Goal: Obtain resource: Download file/media

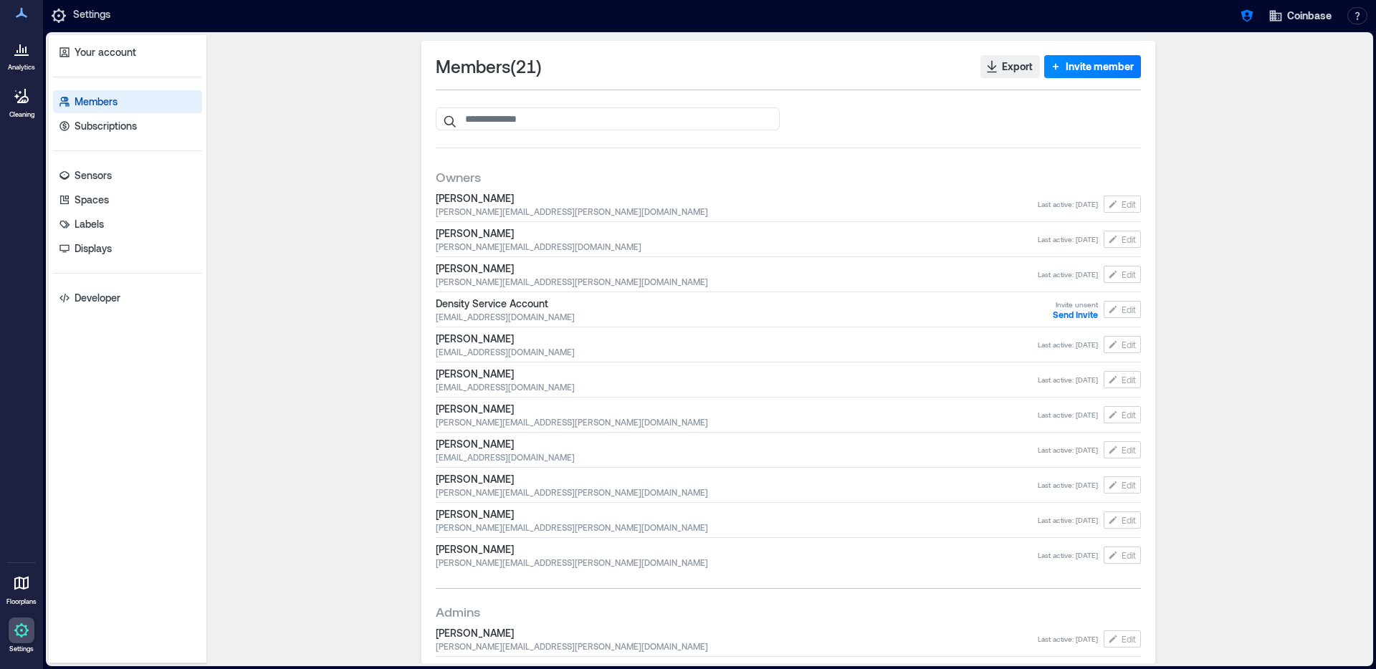
scroll to position [431, 0]
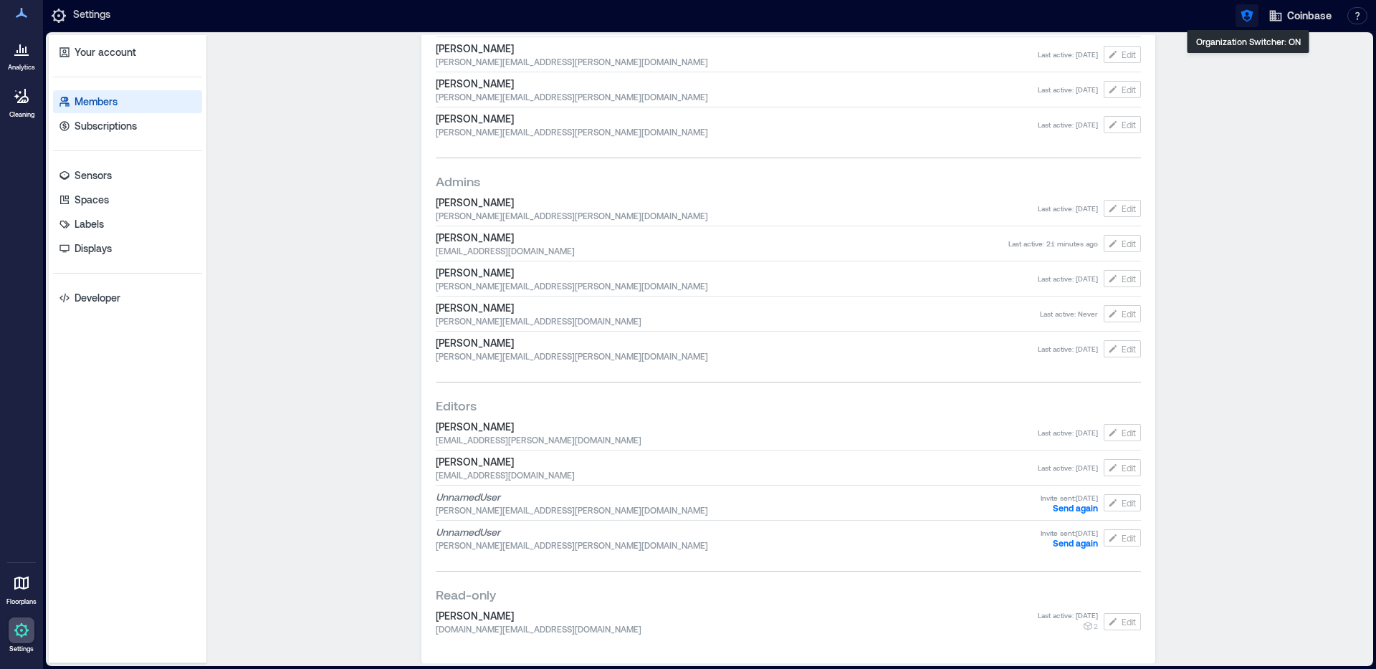
click at [1243, 16] on icon "button" at bounding box center [1247, 16] width 12 height 12
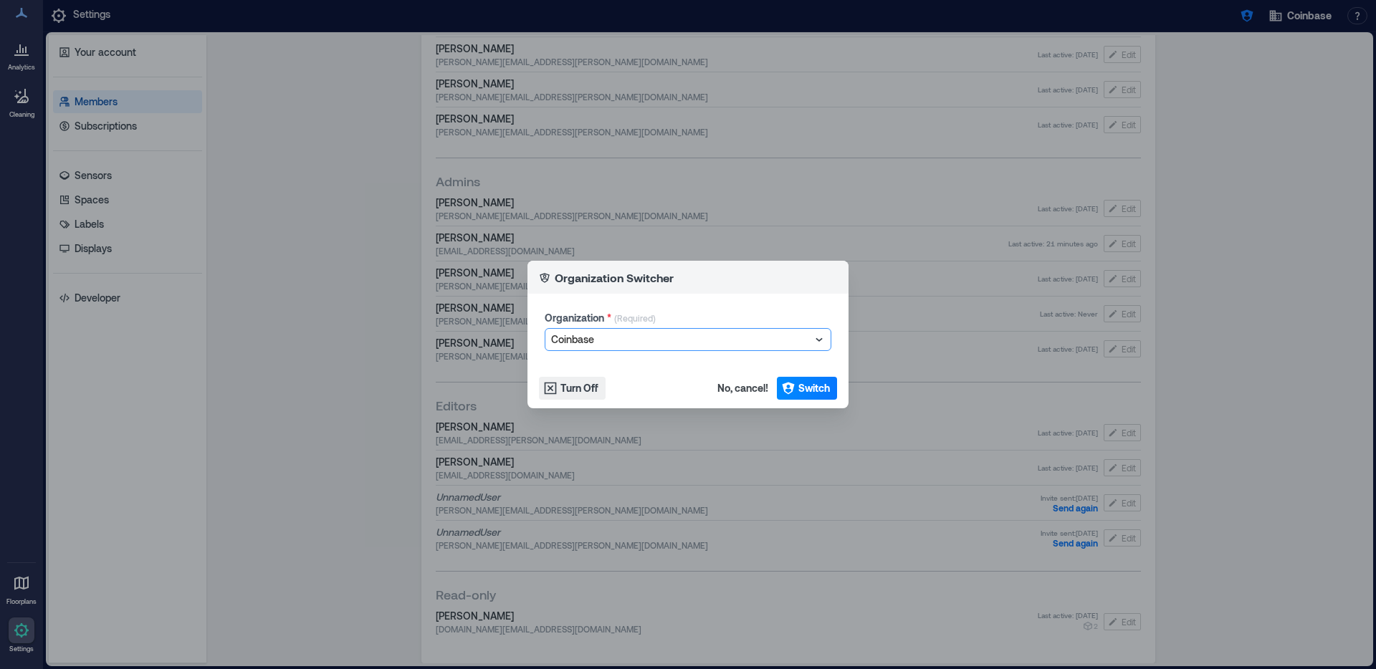
click at [626, 329] on div "Coinbase" at bounding box center [687, 340] width 285 height 22
type input "******"
click at [649, 361] on div "Marquette University" at bounding box center [688, 366] width 280 height 23
click at [804, 395] on span "Switch" at bounding box center [814, 388] width 32 height 14
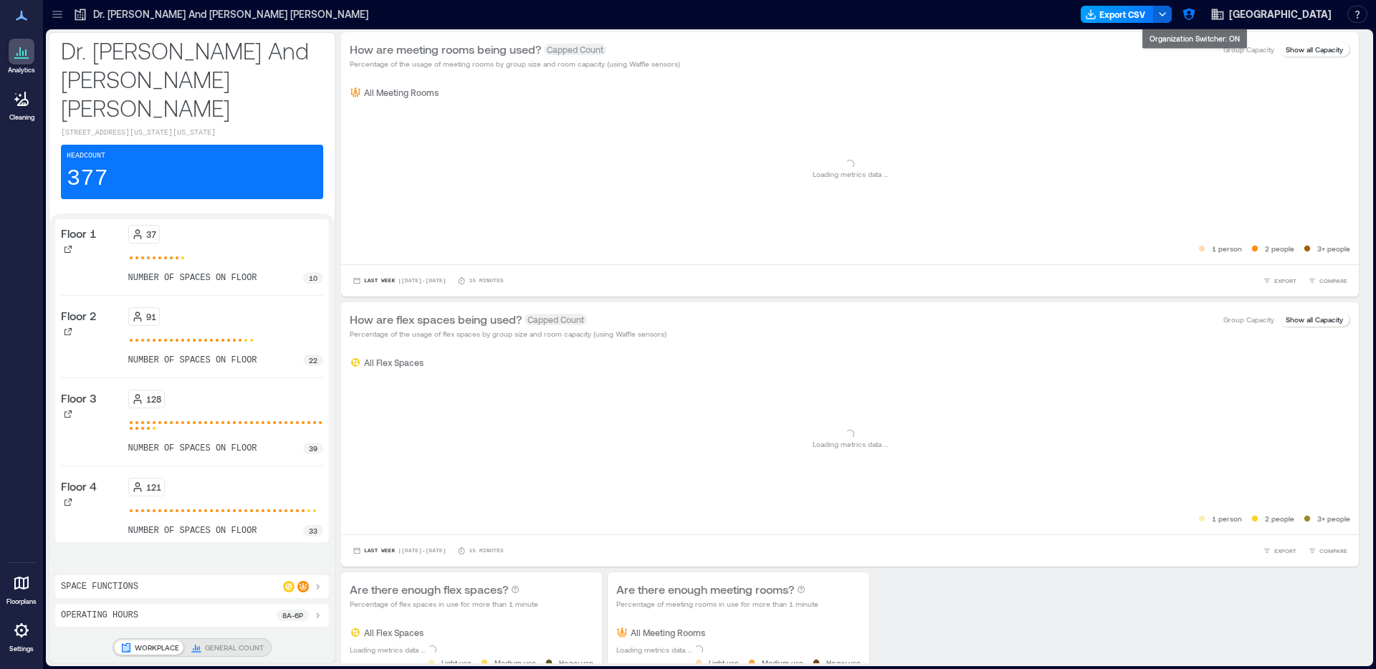
click at [1122, 22] on button "Export CSV" at bounding box center [1117, 14] width 73 height 17
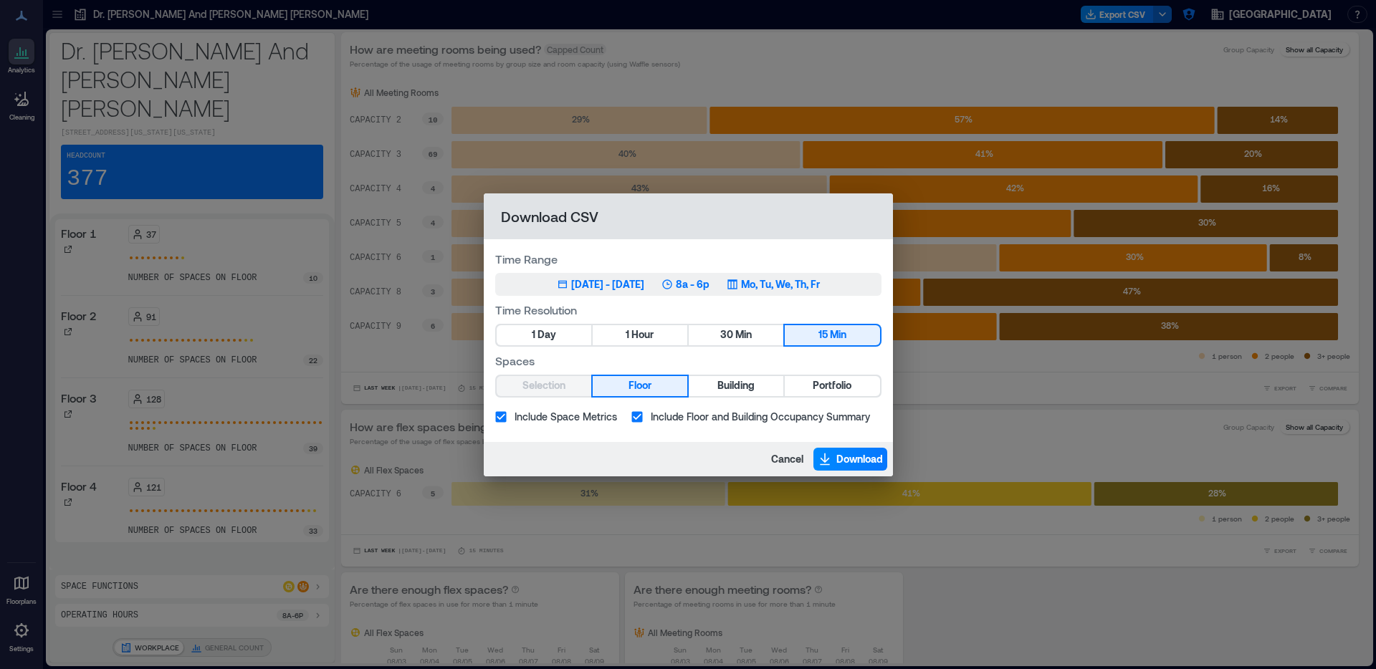
click at [630, 285] on div "May 15, 2025 - Aug 14, 2025" at bounding box center [607, 284] width 73 height 14
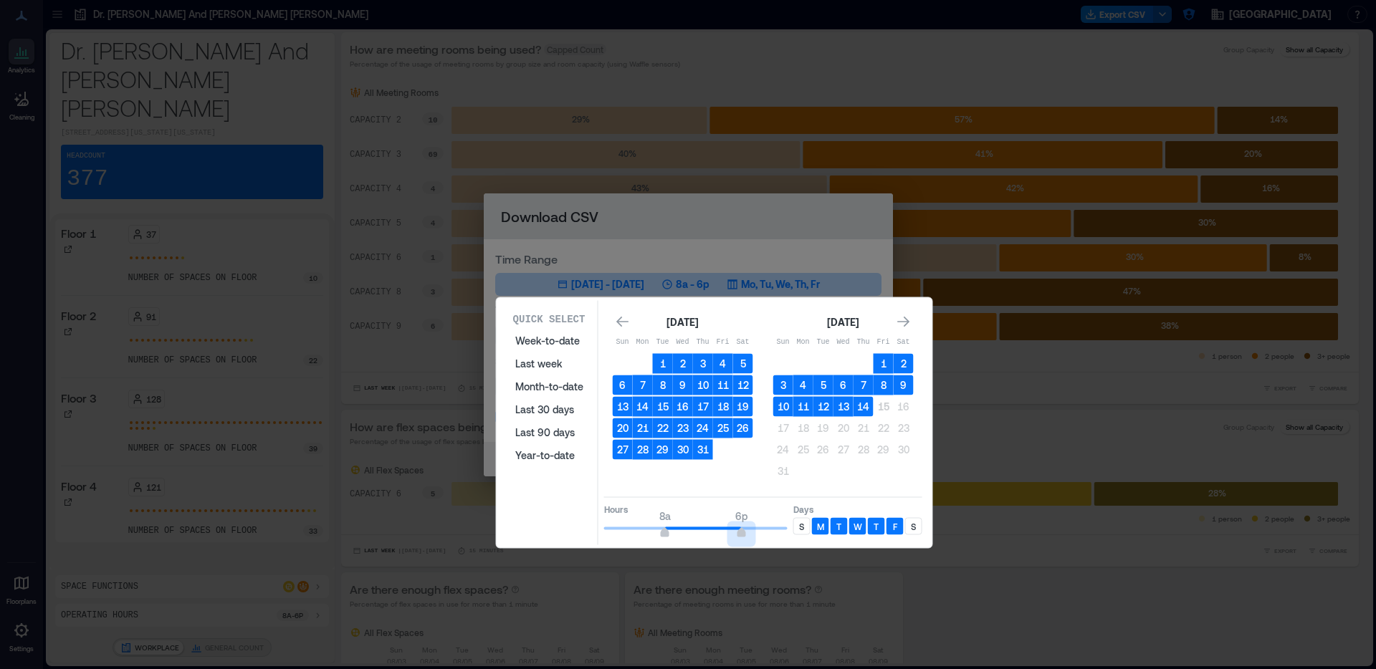
type input "**"
drag, startPoint x: 744, startPoint y: 534, endPoint x: 841, endPoint y: 532, distance: 97.5
click at [841, 532] on div "Hours 8a 6p Days S M T W T F S" at bounding box center [763, 518] width 318 height 42
type input "*"
drag, startPoint x: 664, startPoint y: 532, endPoint x: 572, endPoint y: 516, distance: 93.8
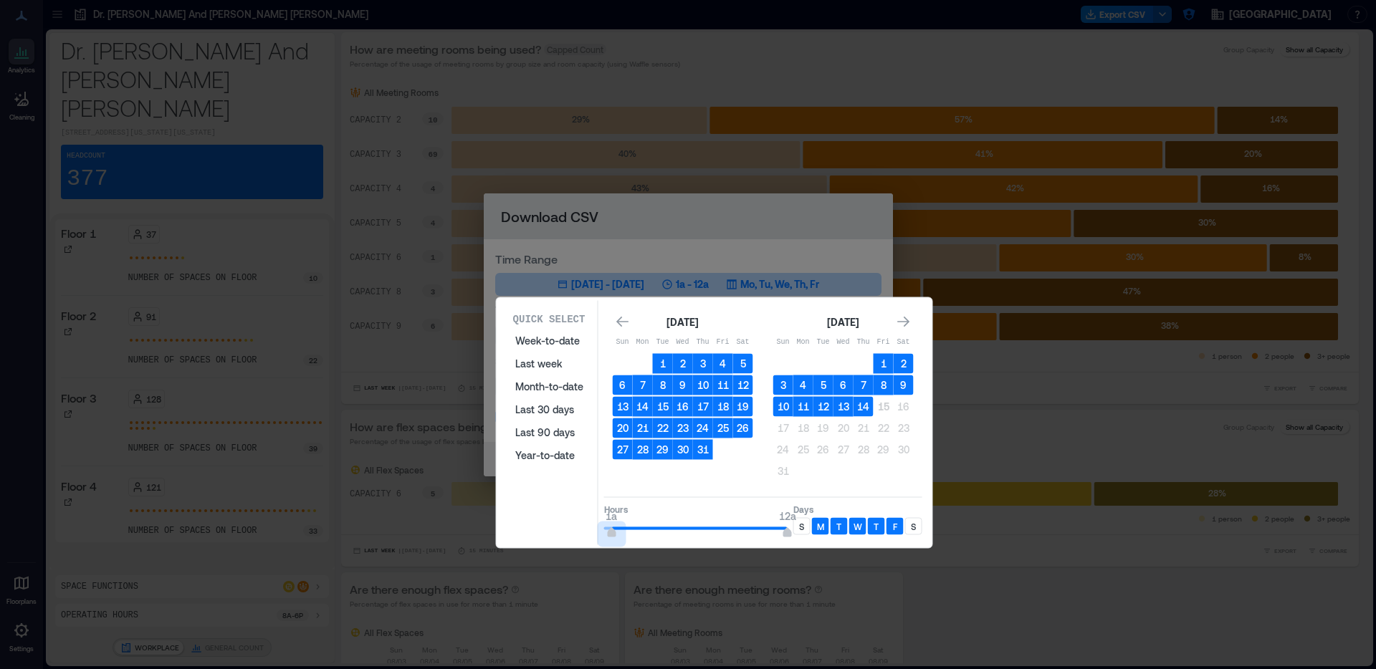
click at [569, 515] on div "Quick Select Week-to-date Last week Month-to-date Last 30 days Last 90 days Yea…" at bounding box center [714, 423] width 427 height 244
click at [804, 530] on div "S" at bounding box center [801, 526] width 17 height 17
click at [915, 528] on p "S" at bounding box center [913, 526] width 5 height 11
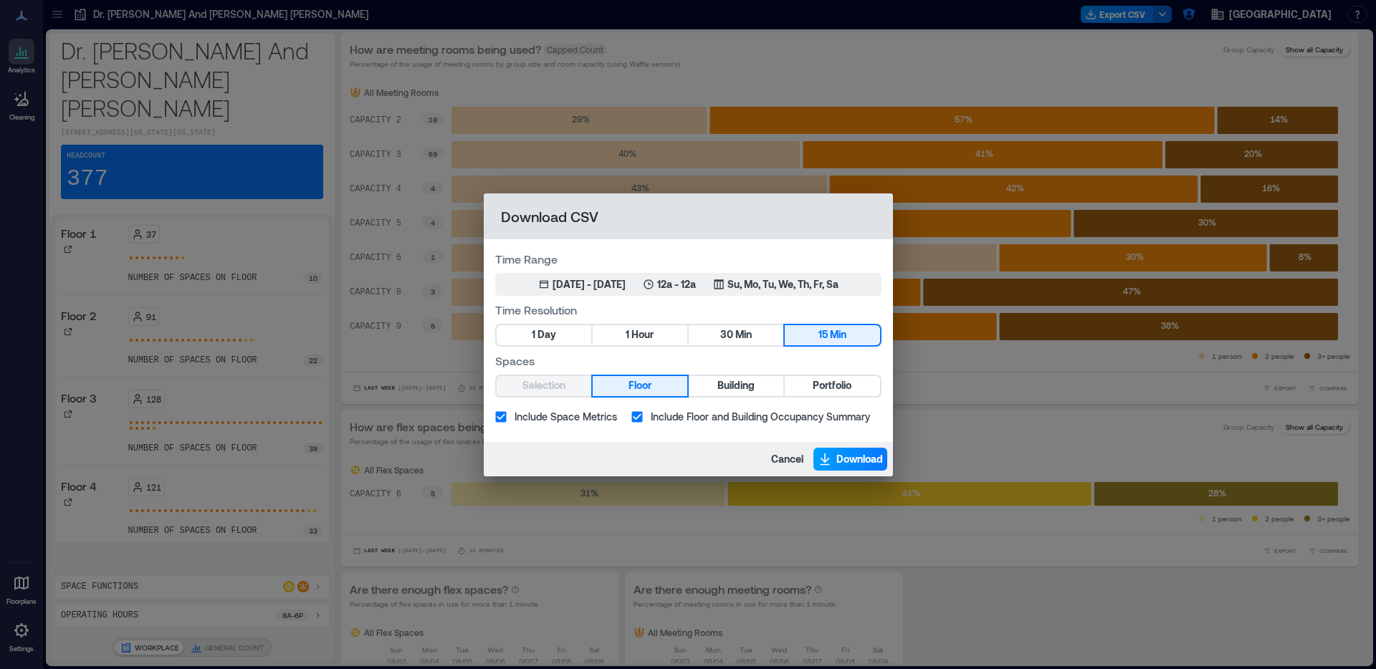
click at [872, 460] on span "Download" at bounding box center [859, 459] width 47 height 14
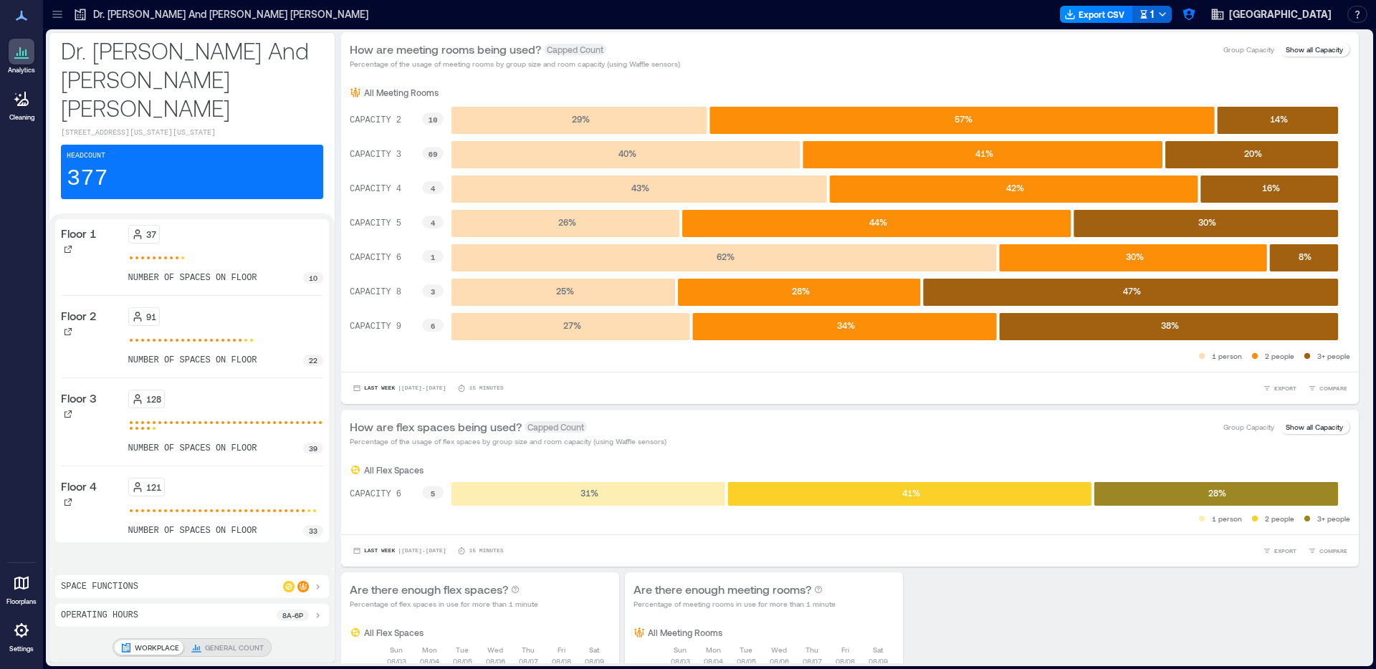
click at [1132, 46] on div "How are meeting rooms being used? Capped Count Percentage of the usage of meeti…" at bounding box center [850, 55] width 1001 height 29
click at [1143, 16] on button "Export CSV" at bounding box center [1117, 14] width 73 height 17
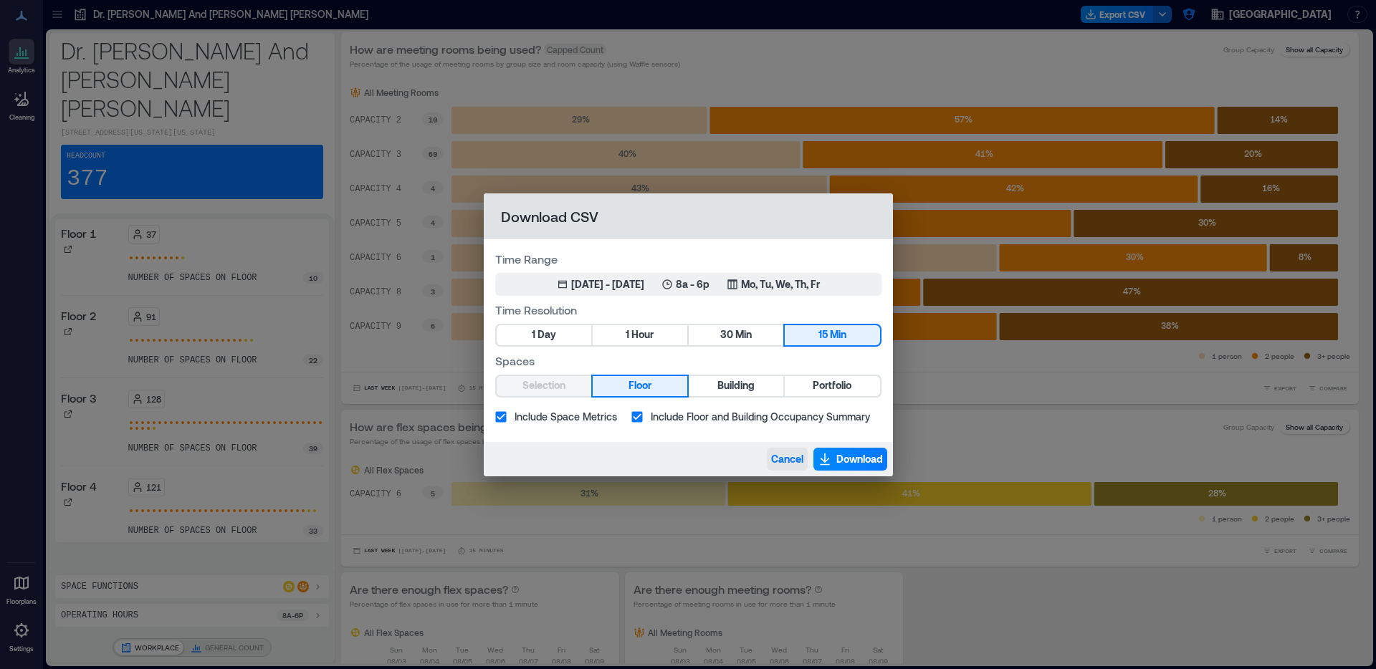
click at [784, 457] on span "Cancel" at bounding box center [787, 459] width 32 height 14
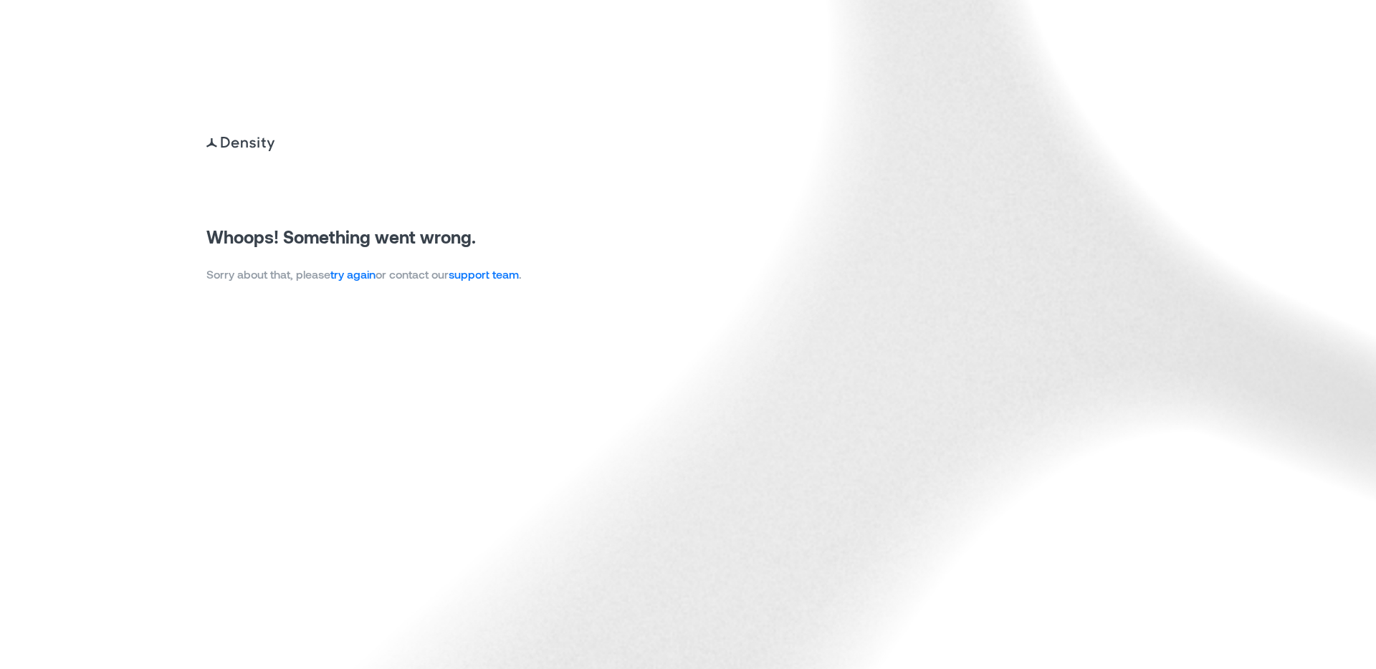
click at [363, 277] on link "try again" at bounding box center [352, 274] width 45 height 14
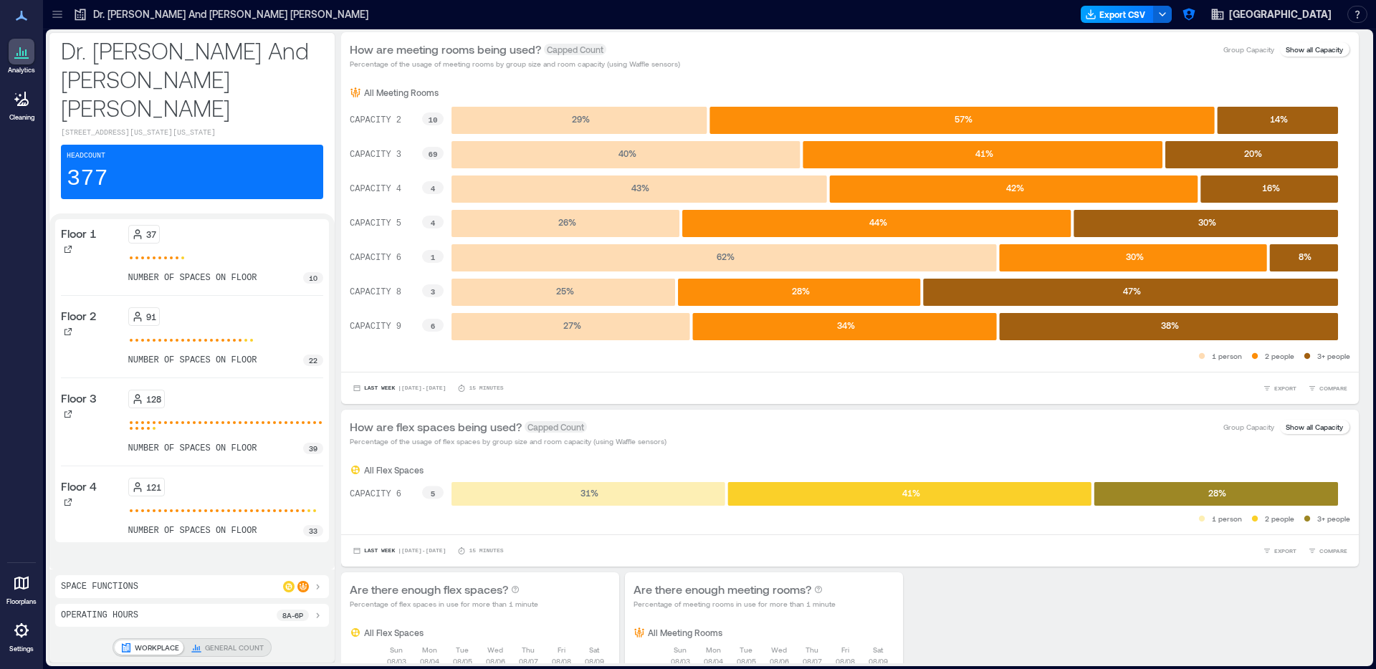
click at [1135, 16] on button "Export CSV" at bounding box center [1117, 14] width 73 height 17
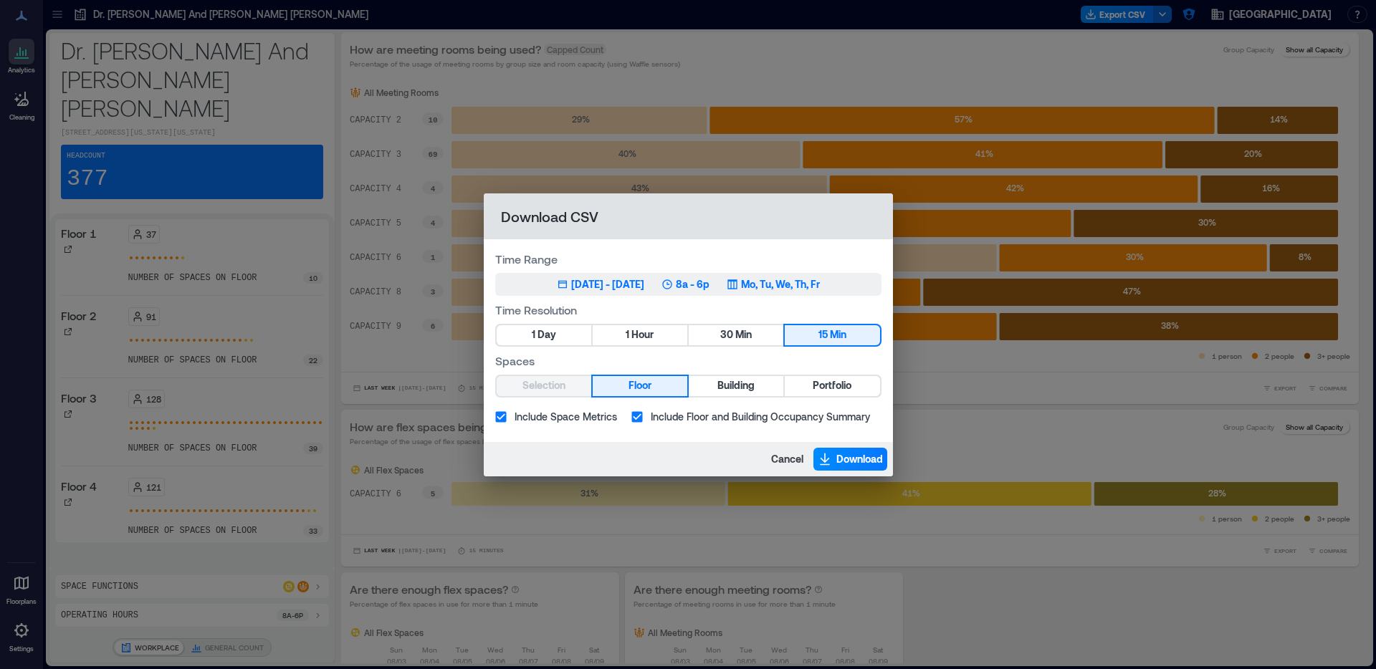
click at [583, 282] on div "May 15, 2025 - Aug 14, 2025" at bounding box center [607, 284] width 73 height 14
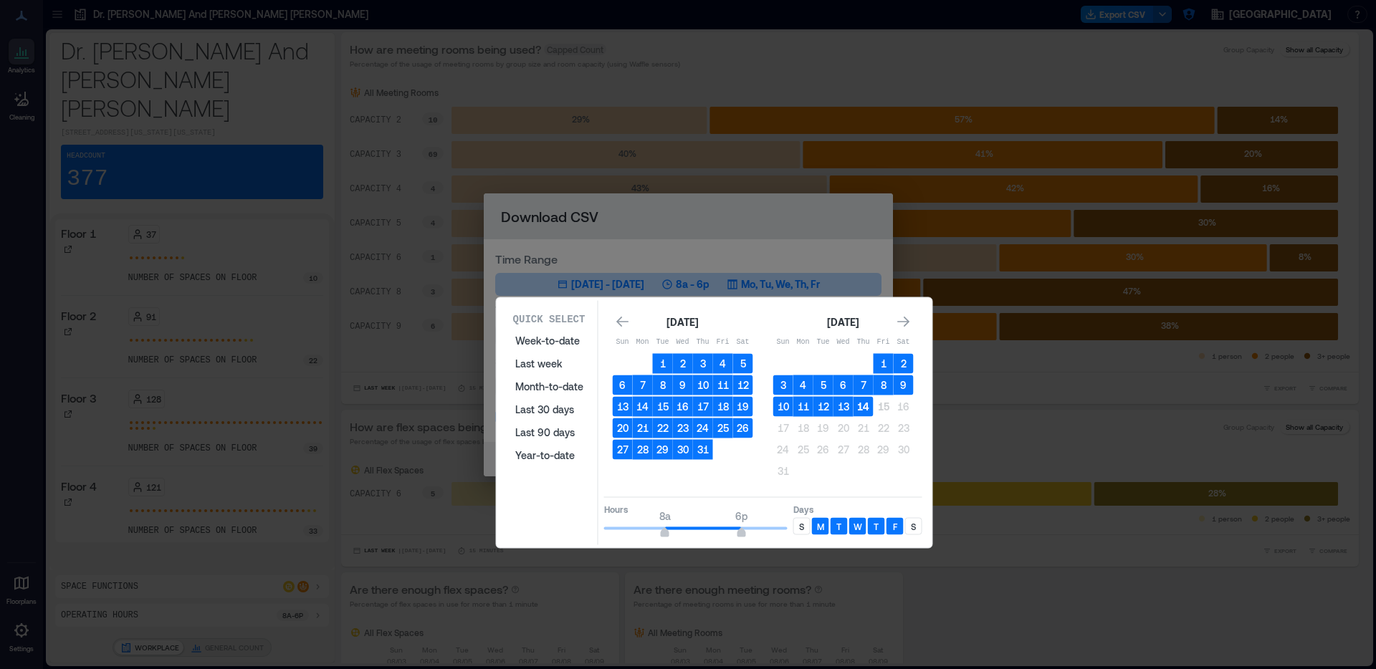
click at [855, 404] on button "14" at bounding box center [864, 407] width 20 height 20
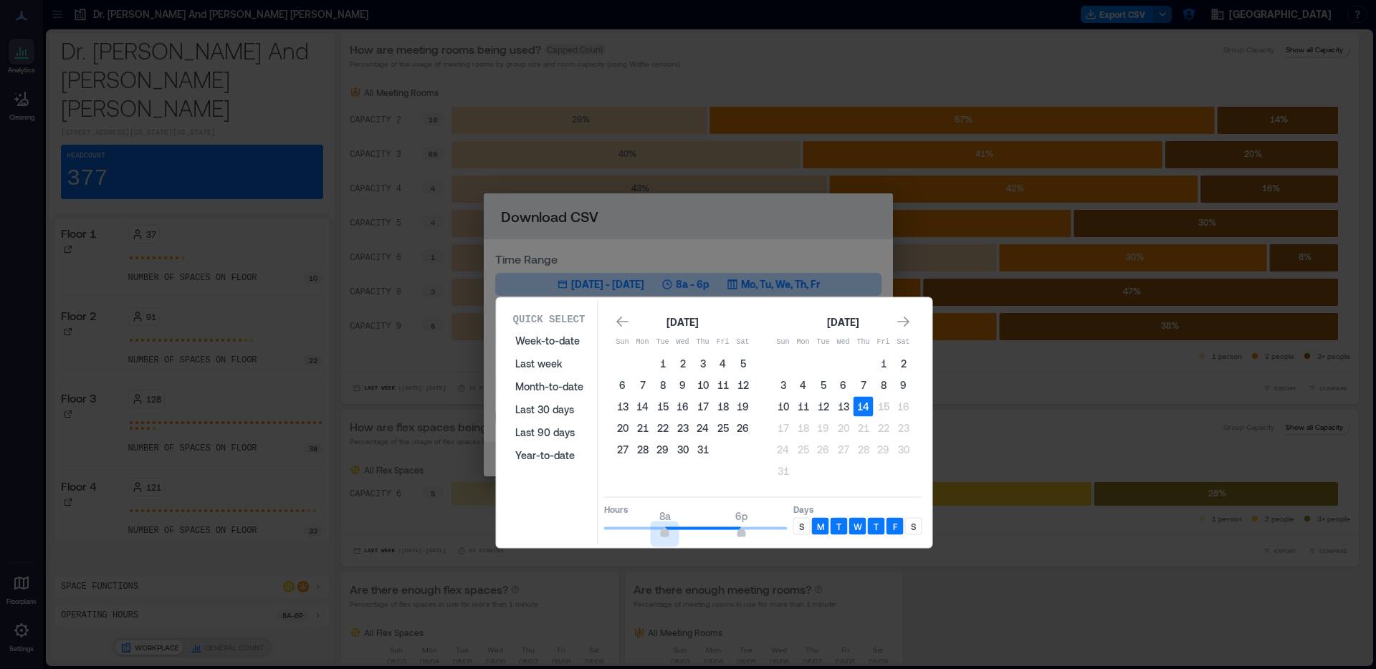
type input "*"
drag, startPoint x: 665, startPoint y: 535, endPoint x: 564, endPoint y: 524, distance: 101.7
click at [564, 524] on div "Quick Select Week-to-date Last week Month-to-date Last 30 days Last 90 days Yea…" at bounding box center [714, 423] width 427 height 244
type input "**"
drag, startPoint x: 743, startPoint y: 533, endPoint x: 816, endPoint y: 538, distance: 73.3
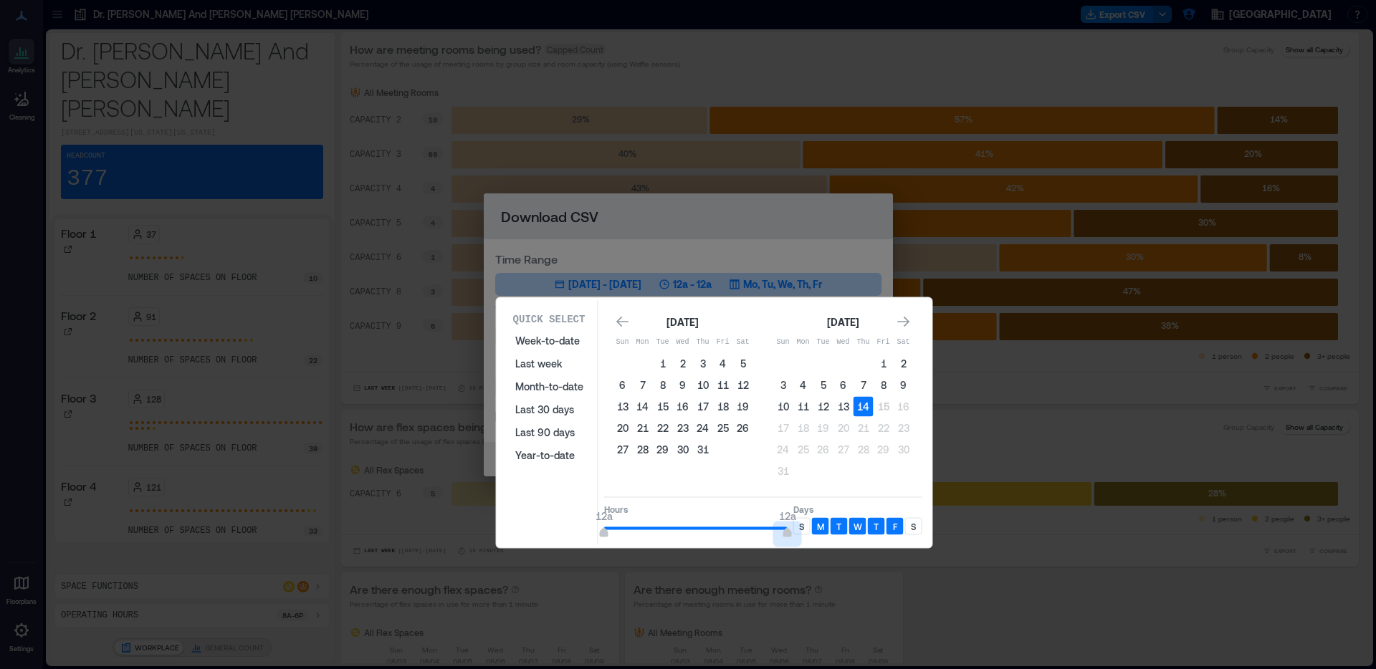
click at [816, 538] on div "Hours 12a 12a Days S M T W T F S" at bounding box center [763, 518] width 318 height 42
drag, startPoint x: 798, startPoint y: 527, endPoint x: 878, endPoint y: 531, distance: 79.7
click at [799, 527] on p "S" at bounding box center [801, 526] width 5 height 11
click at [908, 528] on div "S" at bounding box center [913, 526] width 17 height 17
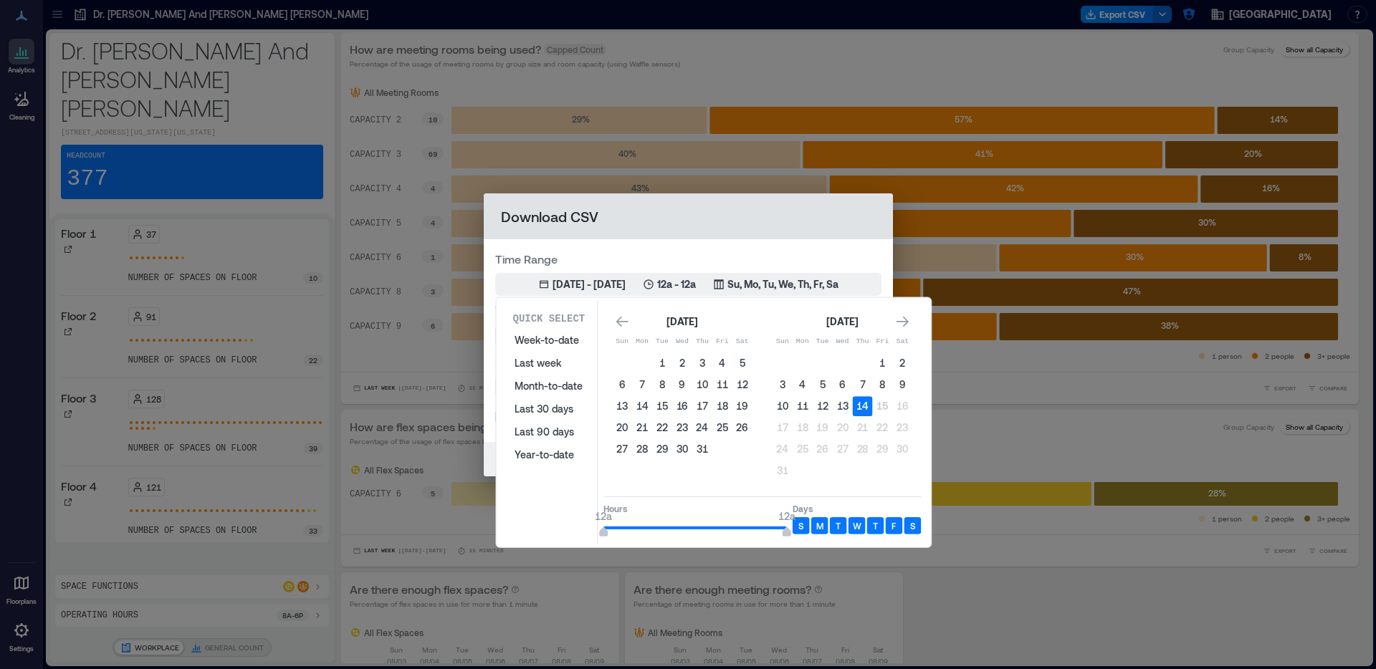
drag, startPoint x: 766, startPoint y: 244, endPoint x: 756, endPoint y: 244, distance: 10.1
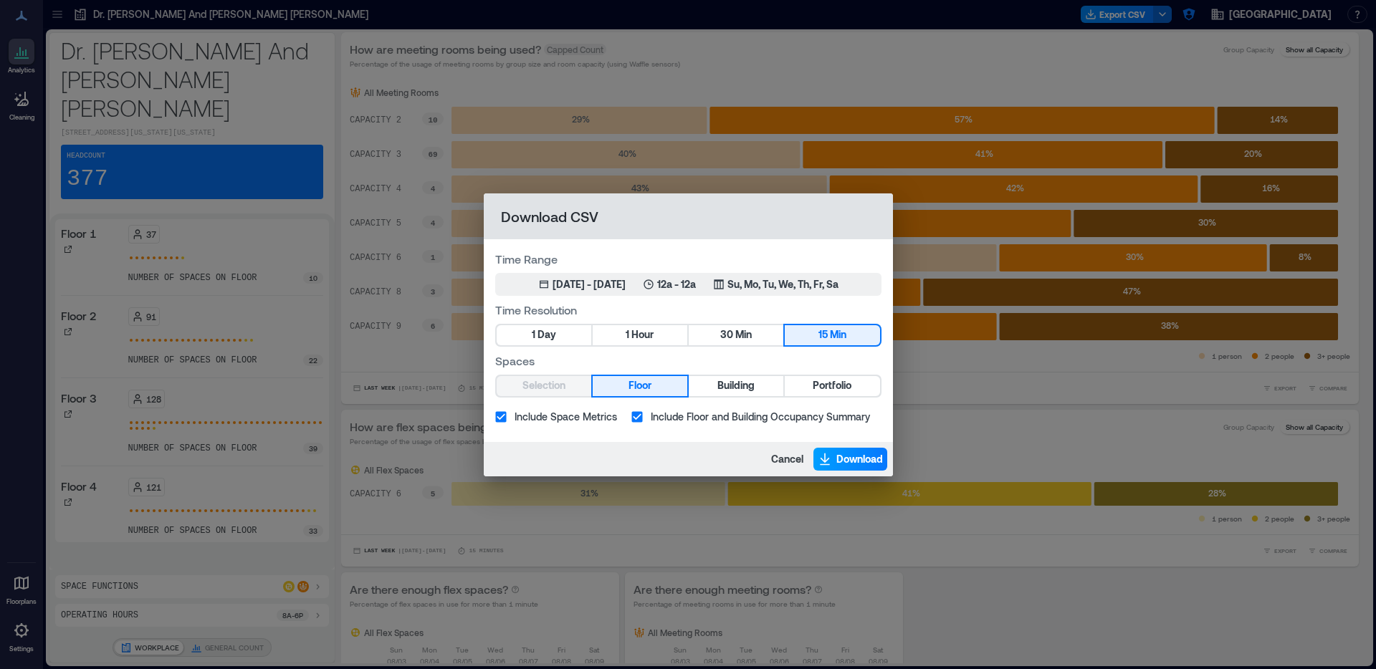
click at [841, 454] on span "Download" at bounding box center [859, 459] width 47 height 14
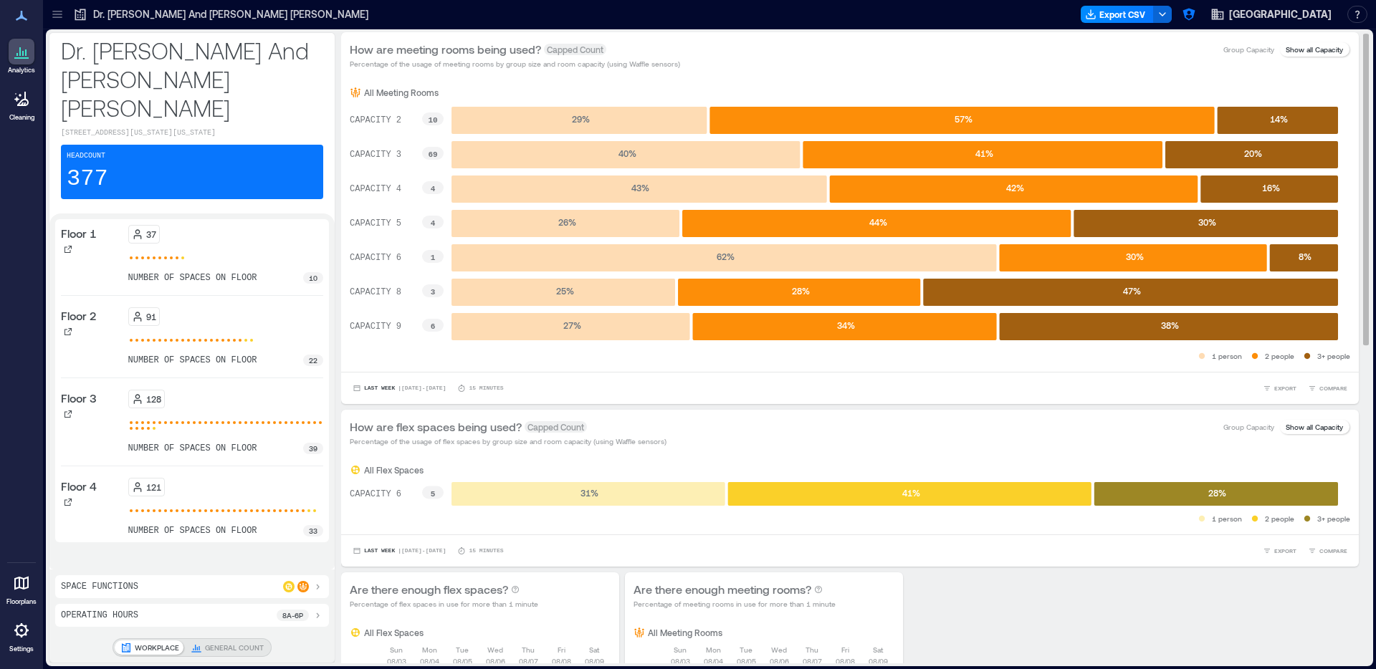
click at [52, 8] on icon at bounding box center [57, 14] width 14 height 14
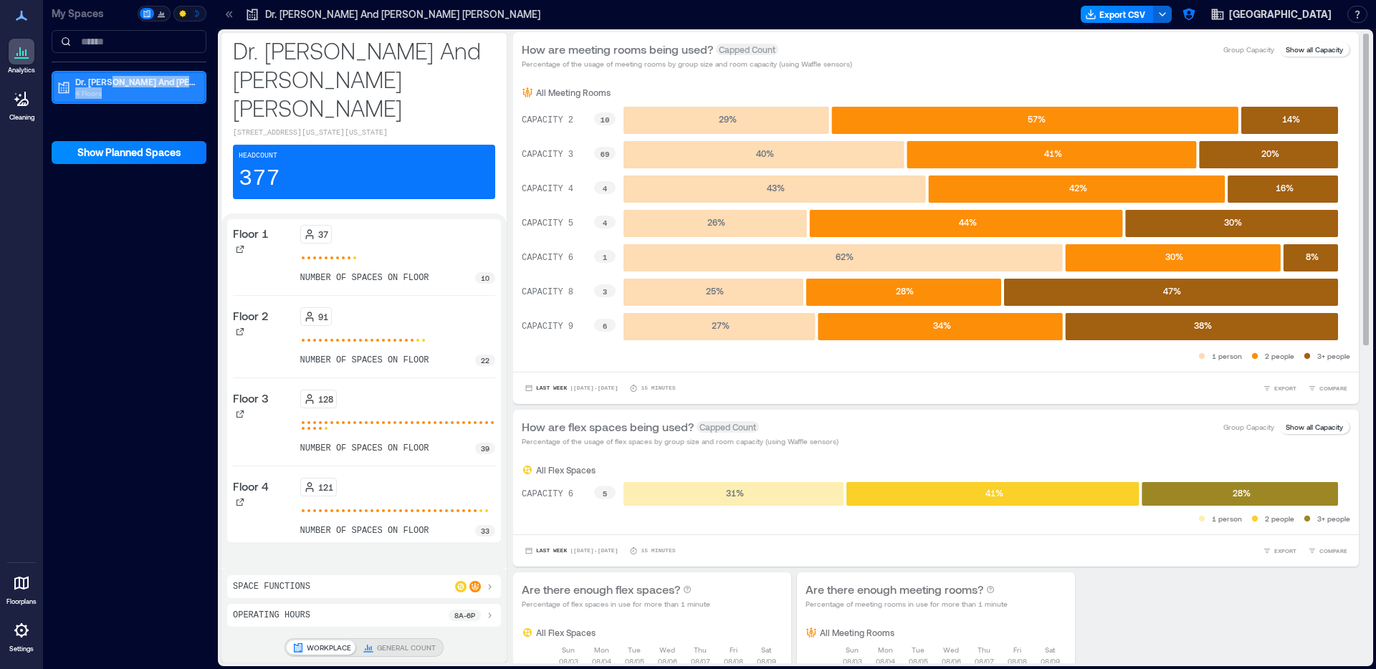
click at [103, 86] on div "Dr. E. J. And Margaret O'Brien Hall 4 Floors" at bounding box center [135, 87] width 120 height 23
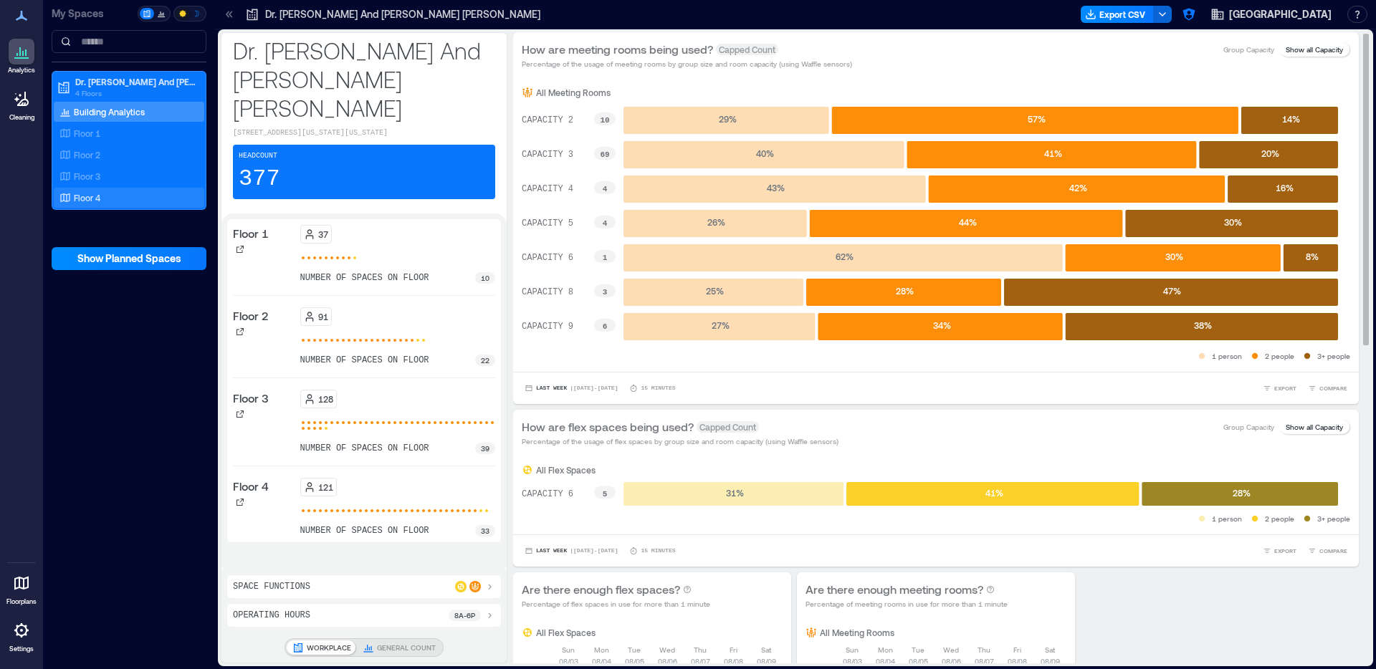
click at [125, 194] on div "Floor 4" at bounding box center [126, 198] width 139 height 14
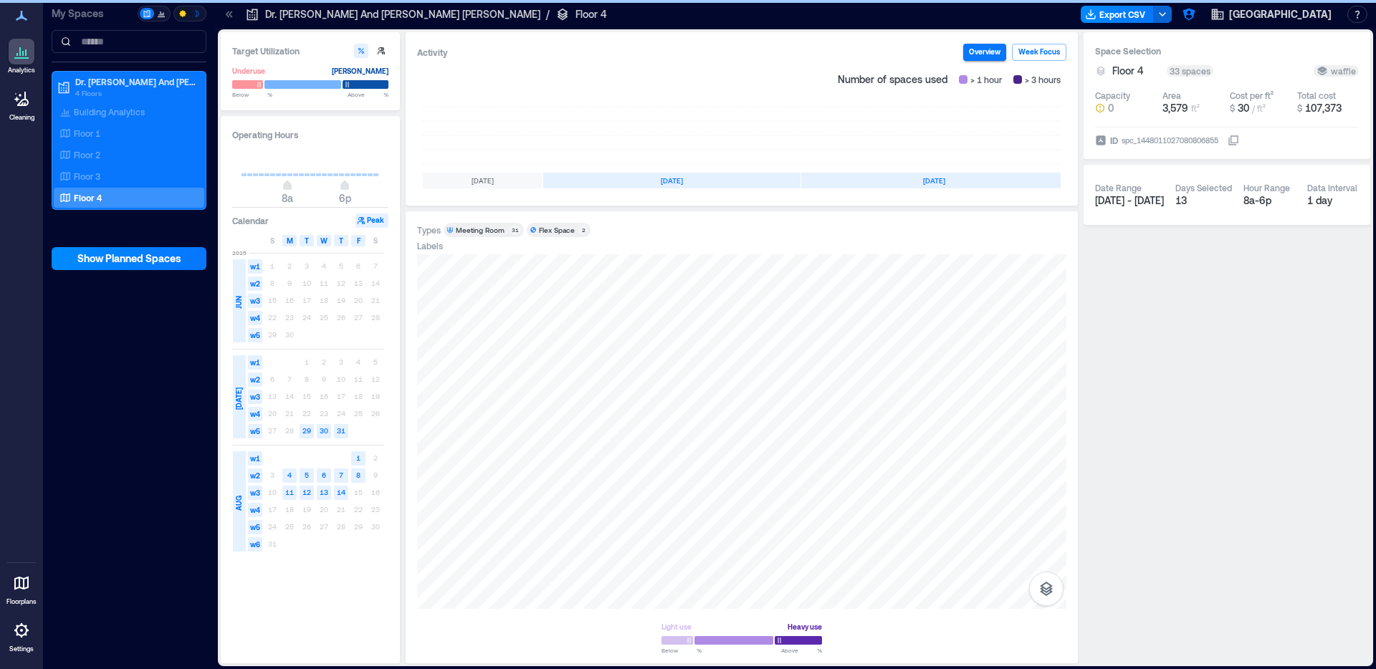
scroll to position [0, 136]
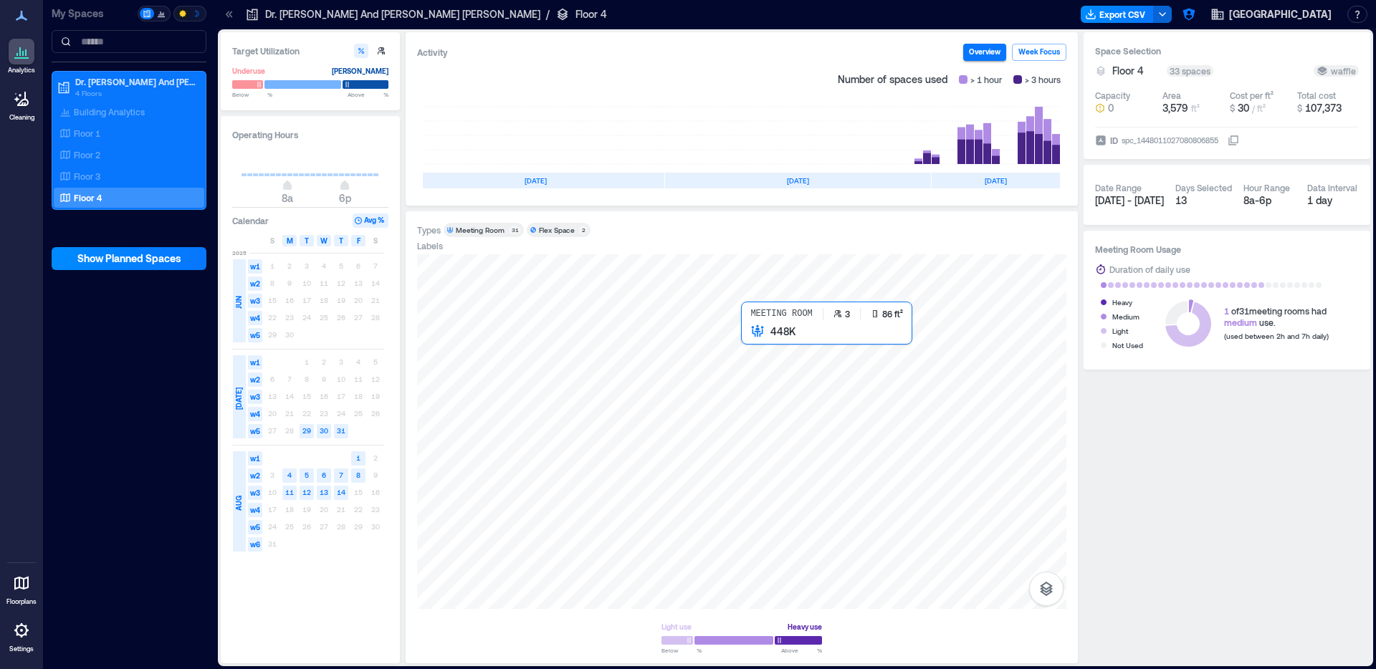
click at [755, 343] on div at bounding box center [741, 431] width 649 height 355
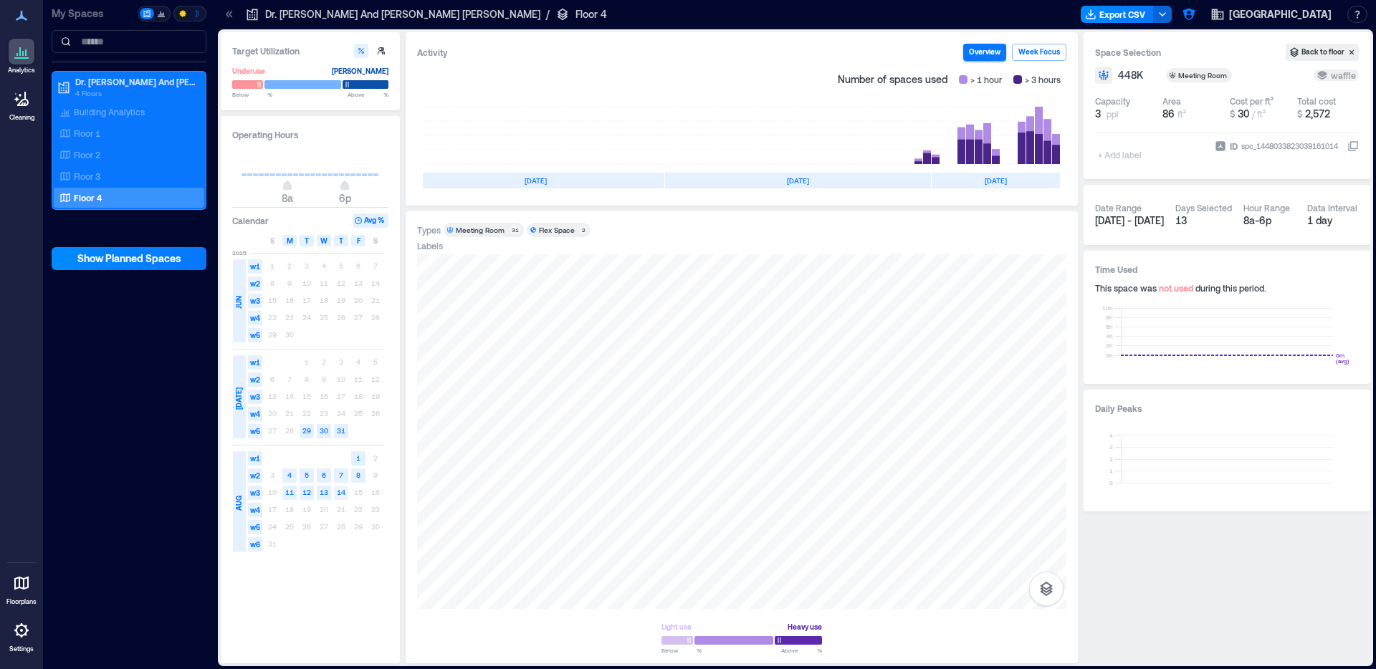
click at [343, 494] on text "14" at bounding box center [341, 492] width 9 height 9
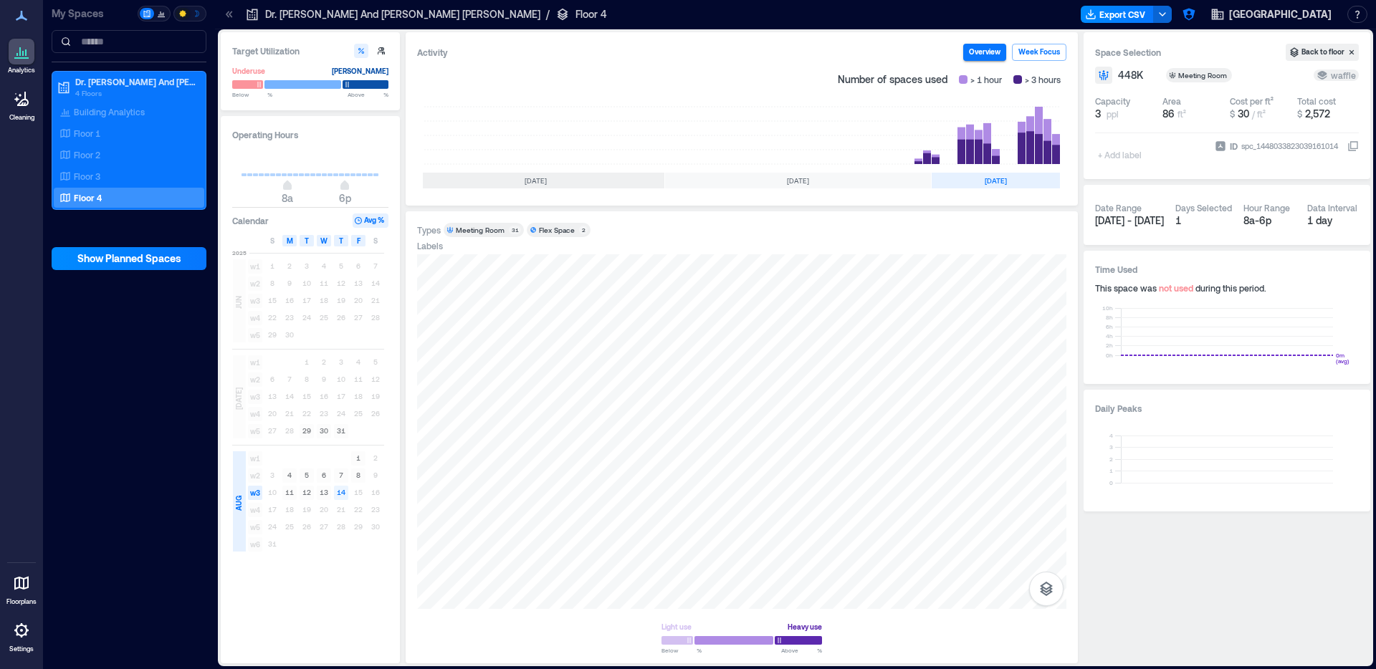
click at [343, 494] on text "14" at bounding box center [341, 492] width 9 height 9
click at [1059, 159] on rect at bounding box center [1035, 135] width 52 height 57
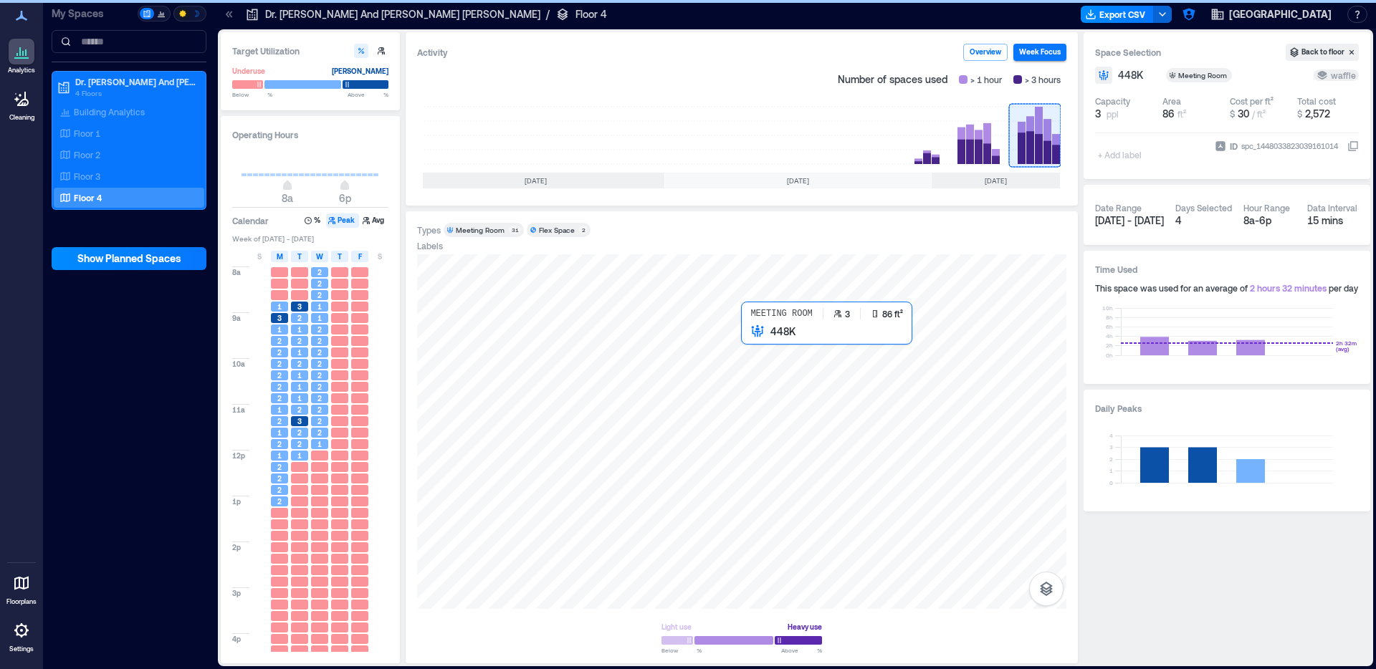
click at [753, 346] on div at bounding box center [741, 431] width 649 height 355
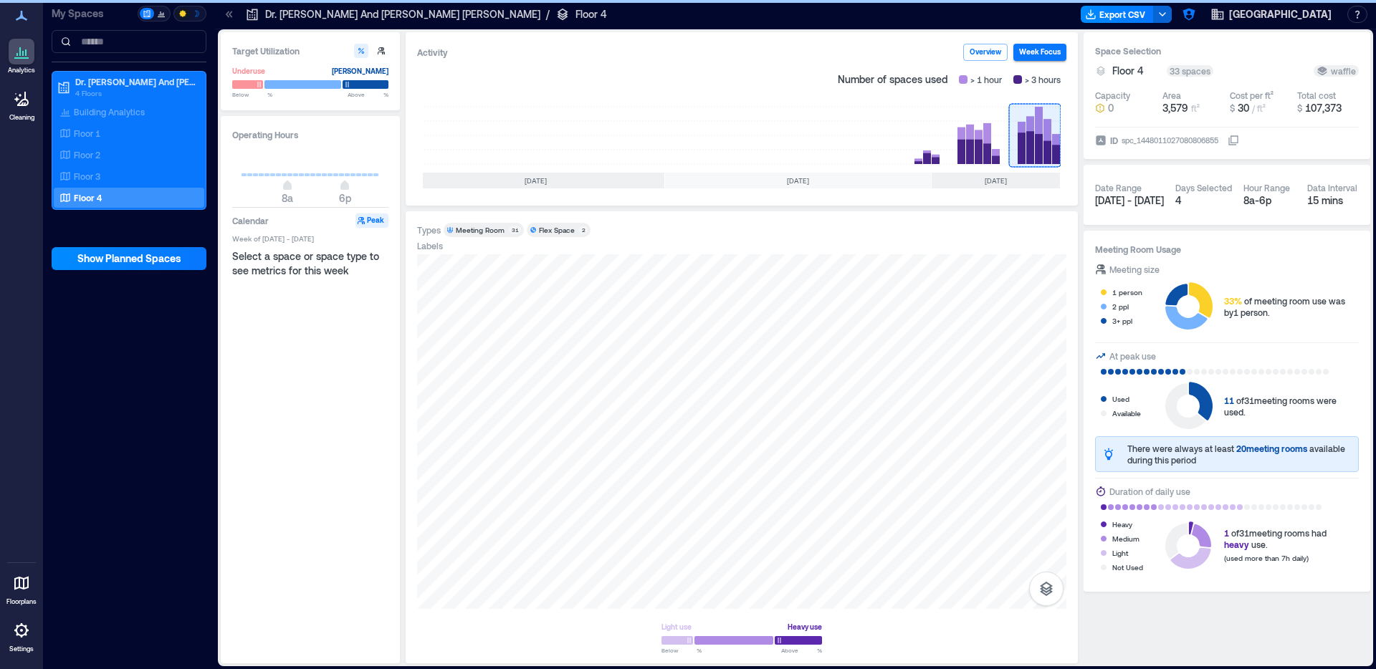
click at [1046, 145] on rect at bounding box center [1035, 135] width 52 height 57
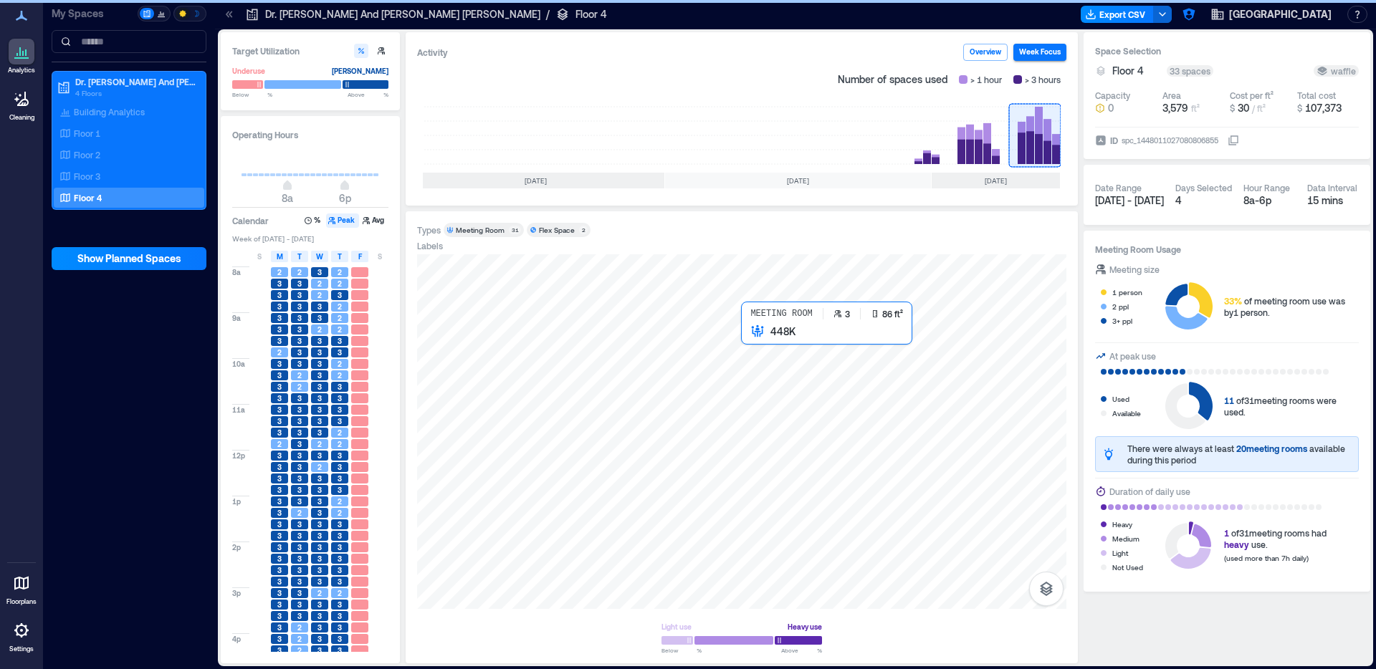
click at [753, 344] on div at bounding box center [741, 431] width 649 height 355
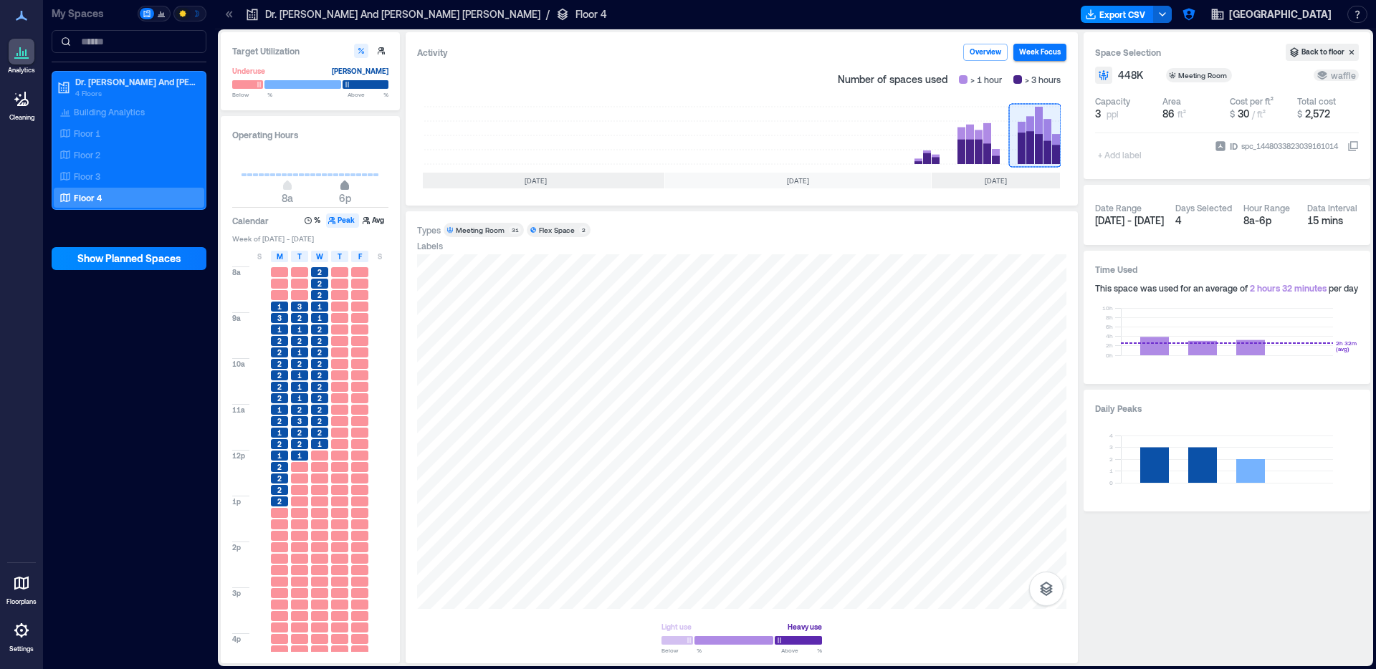
type input "**"
drag, startPoint x: 364, startPoint y: 186, endPoint x: 378, endPoint y: 186, distance: 13.6
click at [378, 186] on span "12a" at bounding box center [379, 187] width 9 height 6
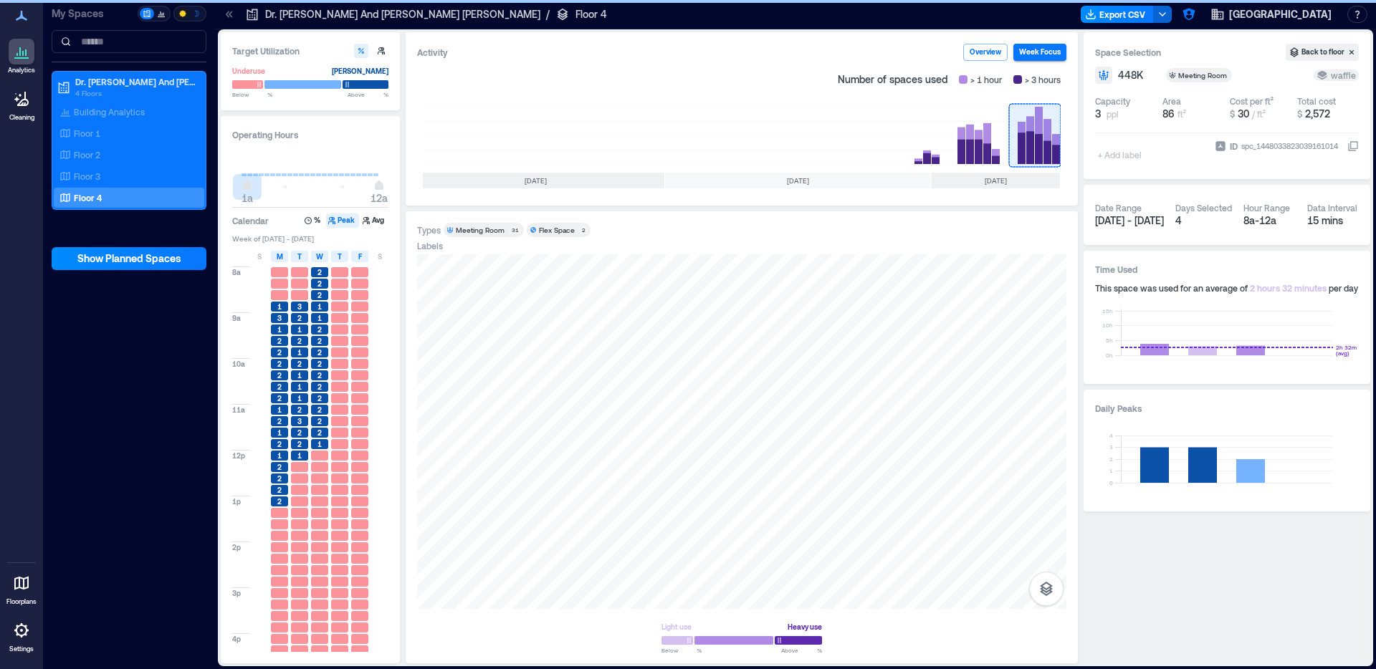
type input "*"
drag, startPoint x: 290, startPoint y: 188, endPoint x: 383, endPoint y: 287, distance: 136.4
click at [230, 183] on div "Operating Hours 1a 12a Calendar % Peak Avg Week of Aug 10 - 16, 2025 S M T W T …" at bounding box center [310, 390] width 179 height 548
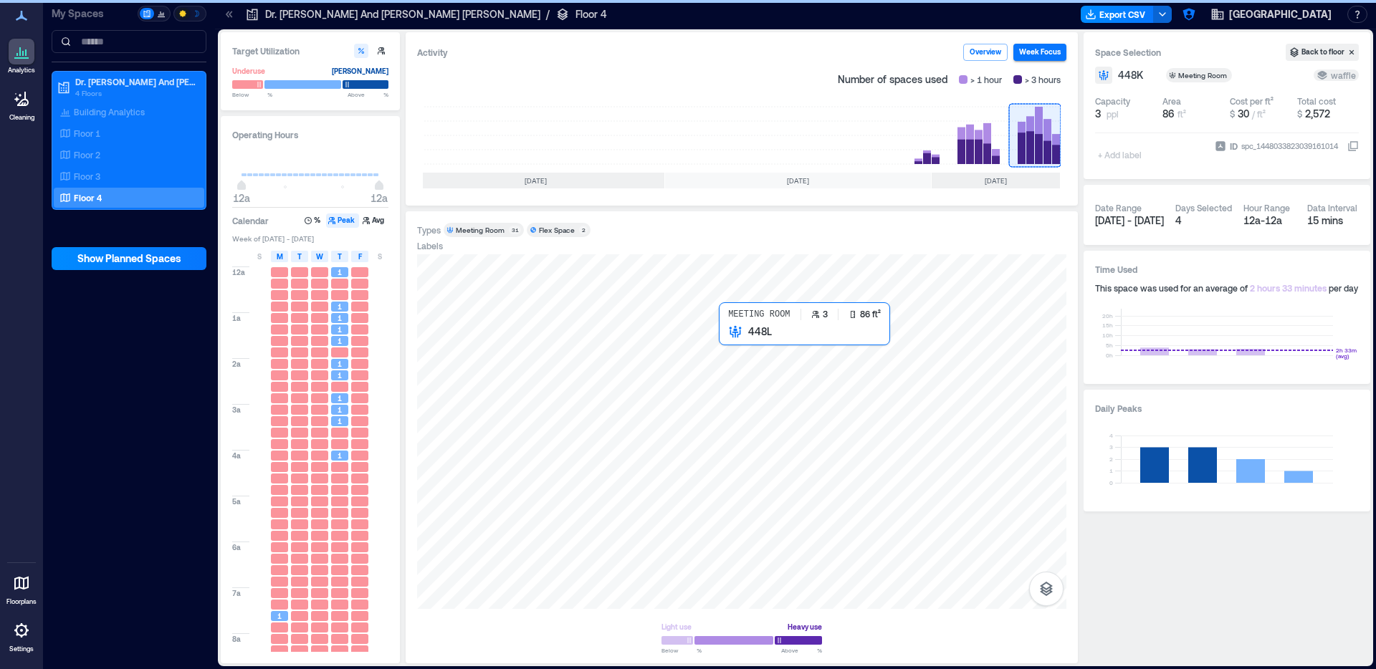
click at [719, 347] on div at bounding box center [741, 431] width 649 height 355
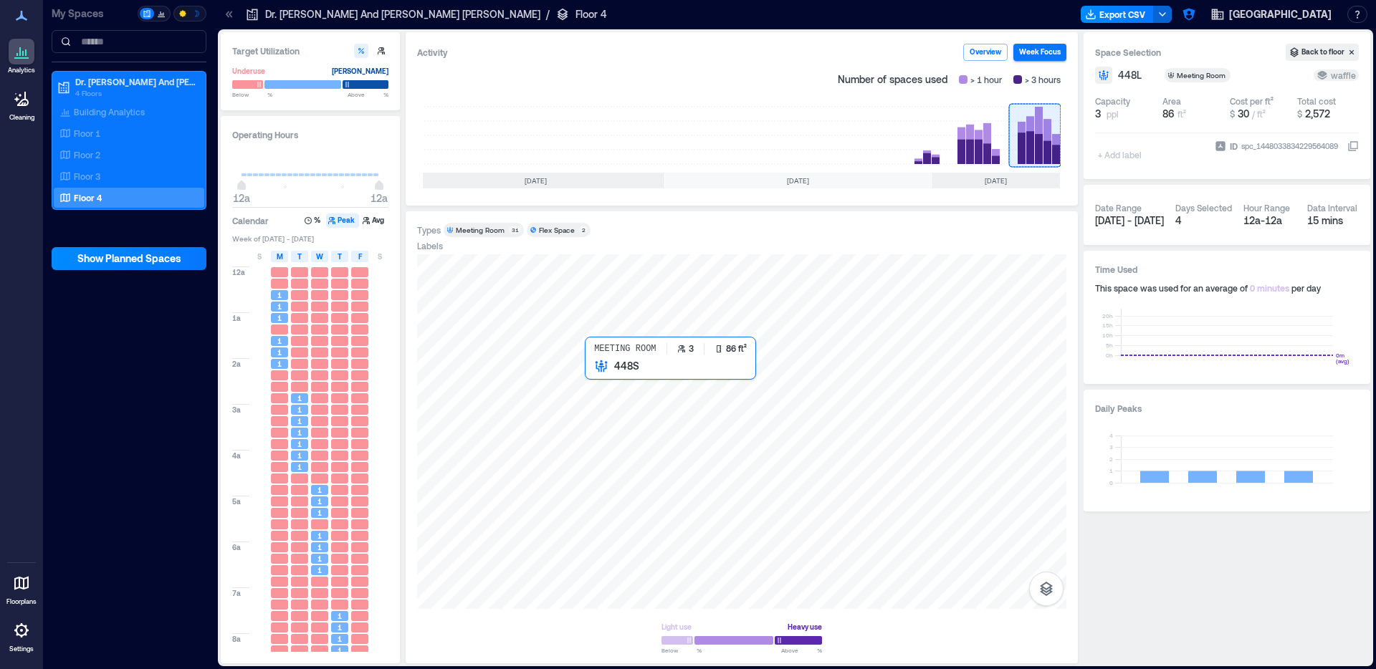
click at [593, 378] on div at bounding box center [741, 431] width 649 height 355
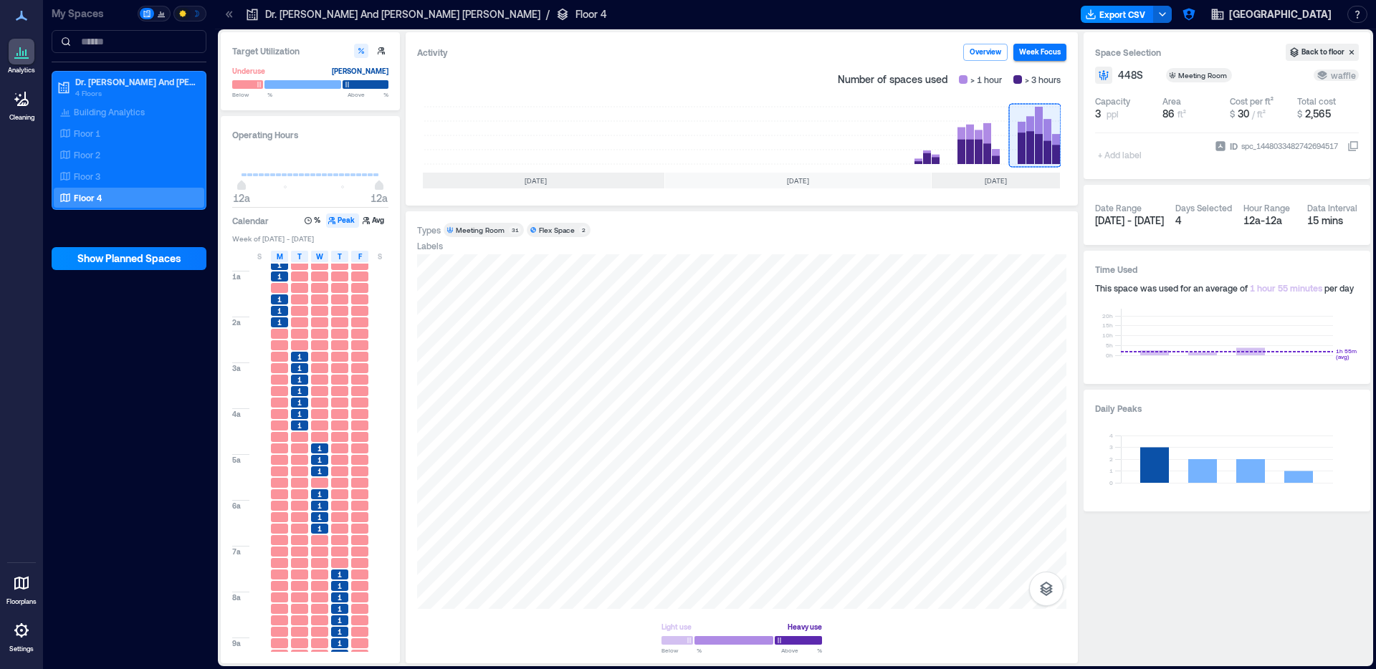
scroll to position [201, 0]
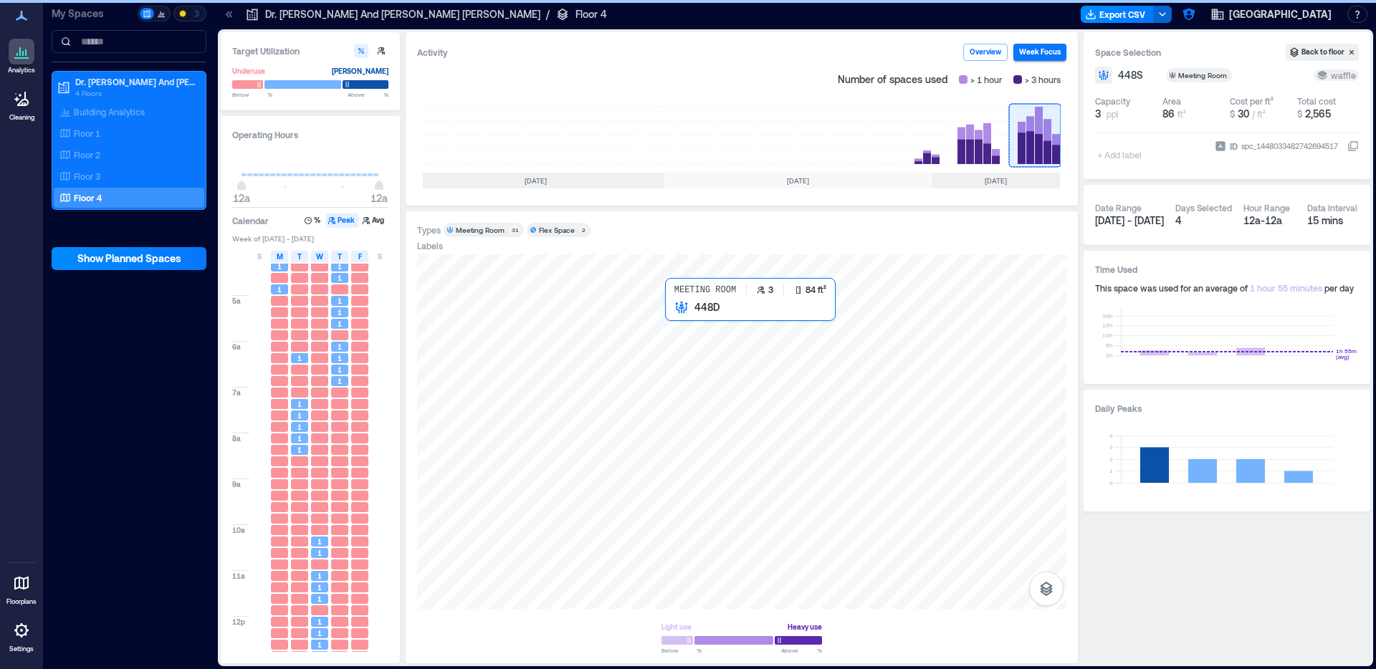
click at [677, 321] on div at bounding box center [741, 431] width 649 height 355
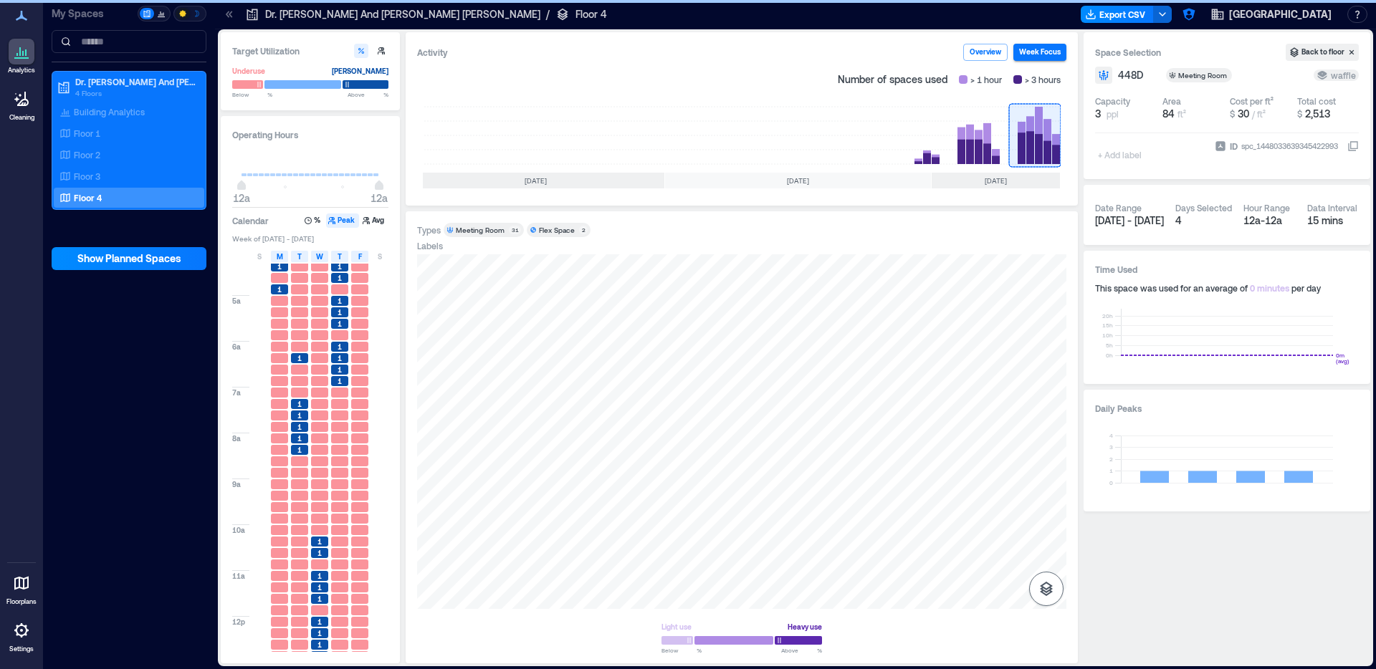
click at [1037, 586] on button "button" at bounding box center [1046, 589] width 34 height 34
click at [1046, 524] on p "Sensors" at bounding box center [1046, 526] width 27 height 9
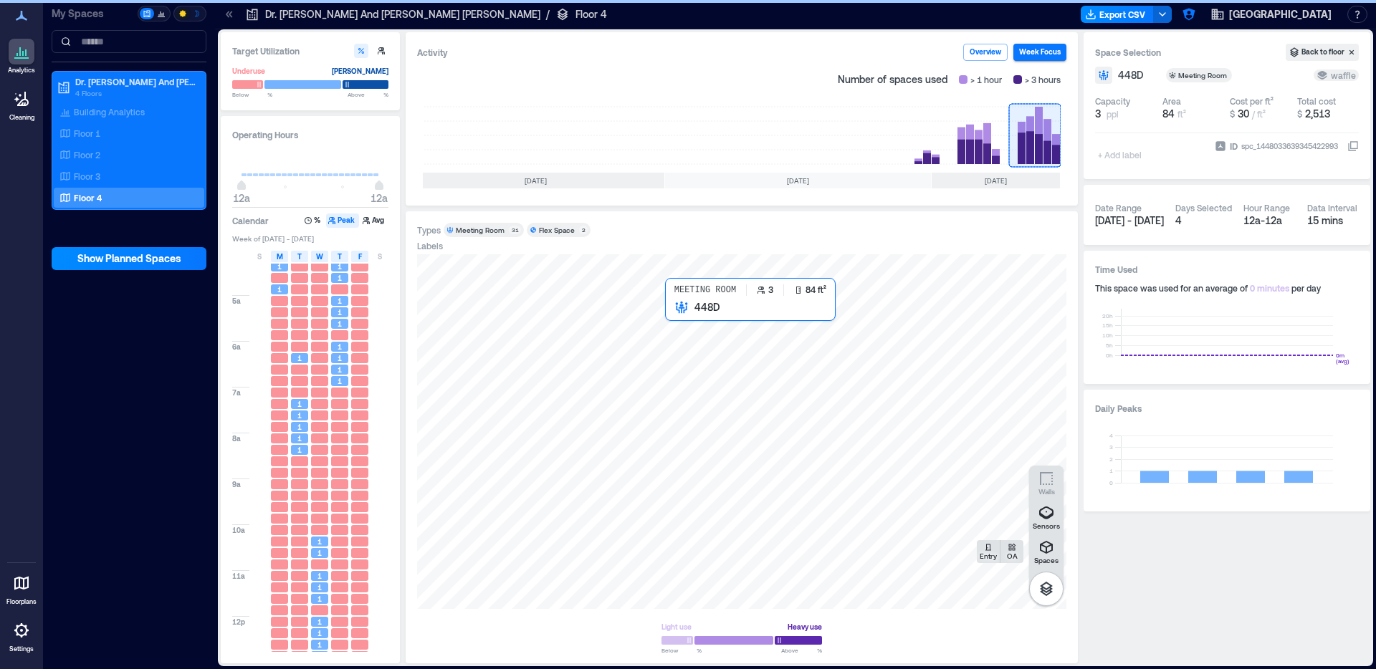
click at [676, 320] on div at bounding box center [741, 431] width 649 height 355
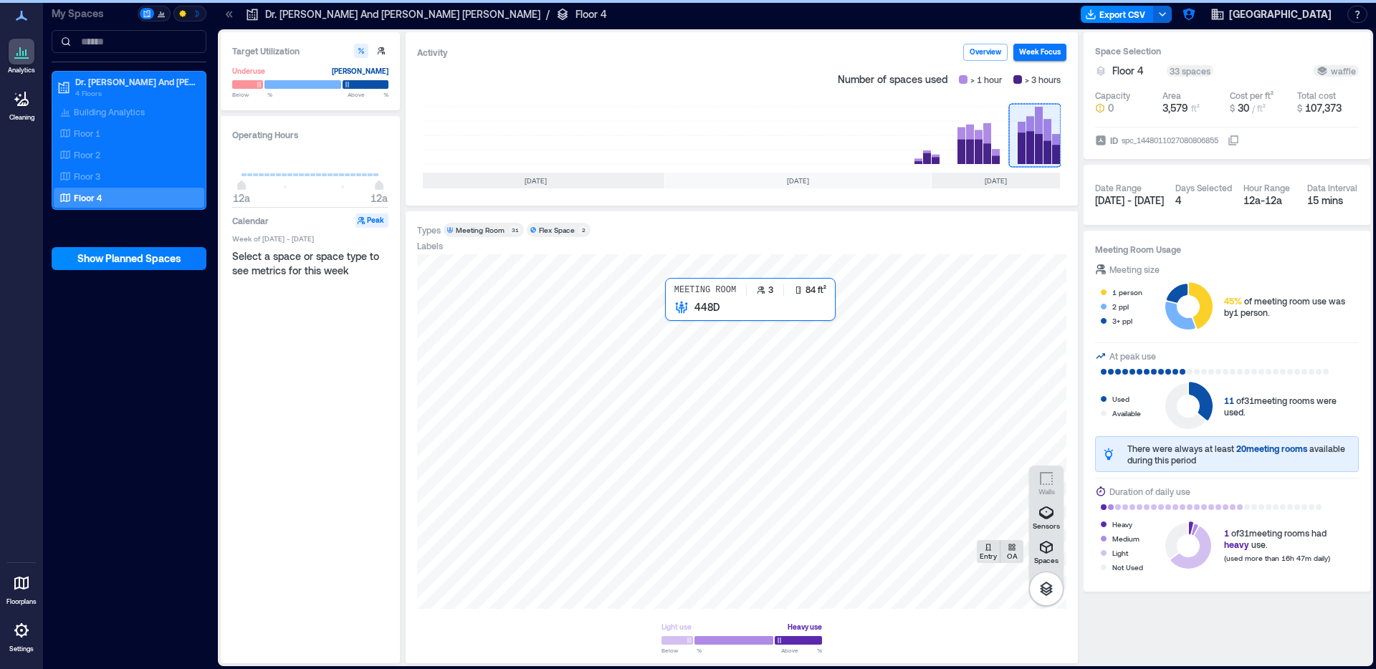
click at [676, 320] on div at bounding box center [741, 431] width 649 height 355
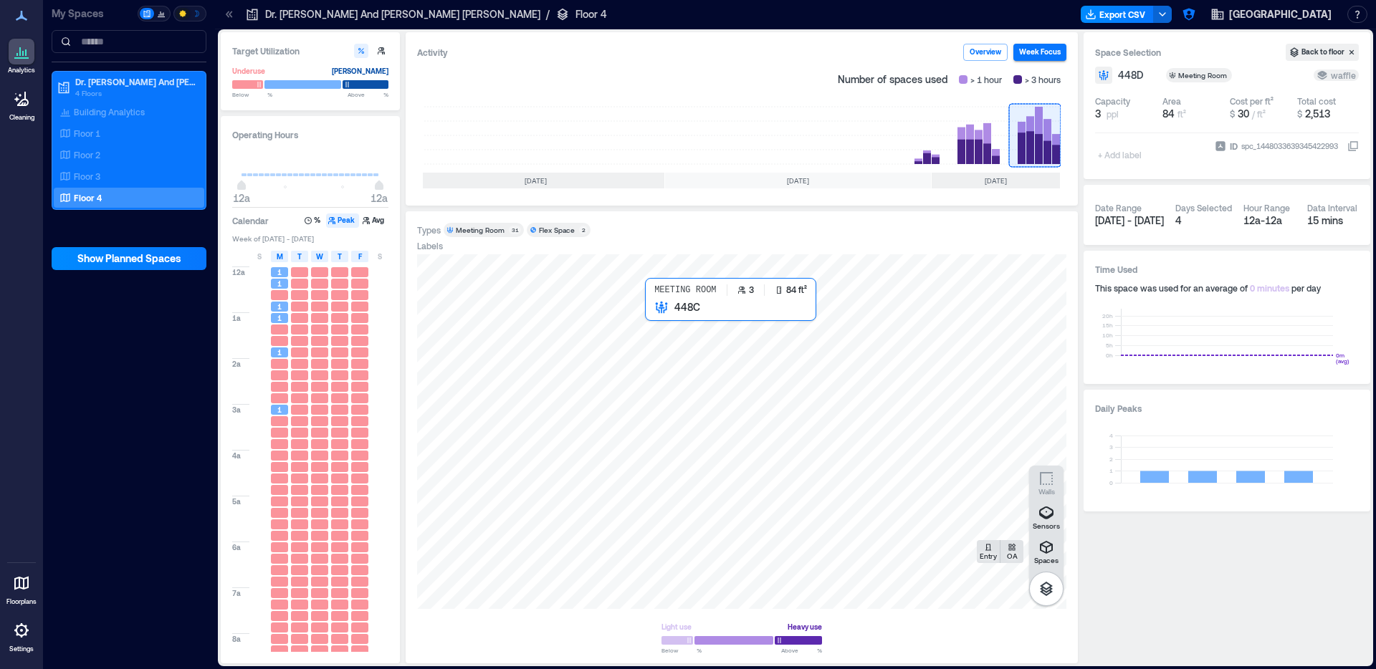
click at [657, 319] on div at bounding box center [741, 431] width 649 height 355
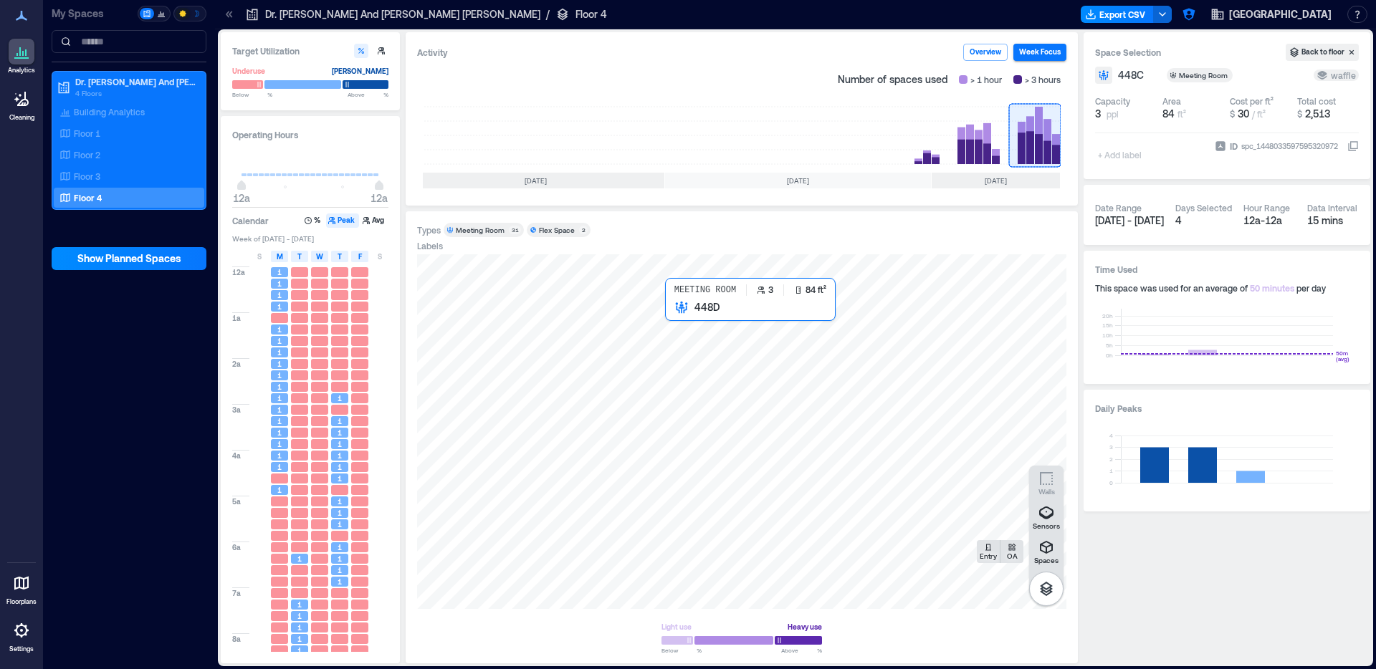
click at [677, 320] on div at bounding box center [741, 431] width 649 height 355
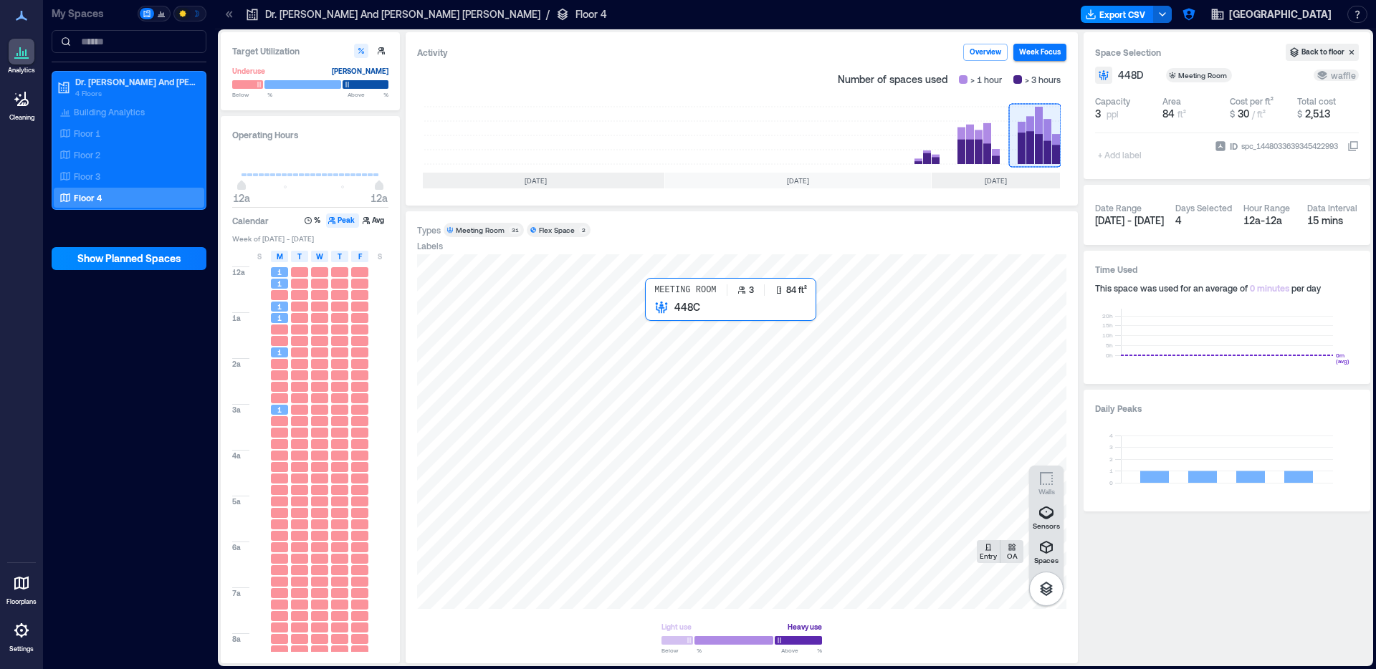
click at [652, 316] on div at bounding box center [741, 431] width 649 height 355
